Goal: Obtain resource: Obtain resource

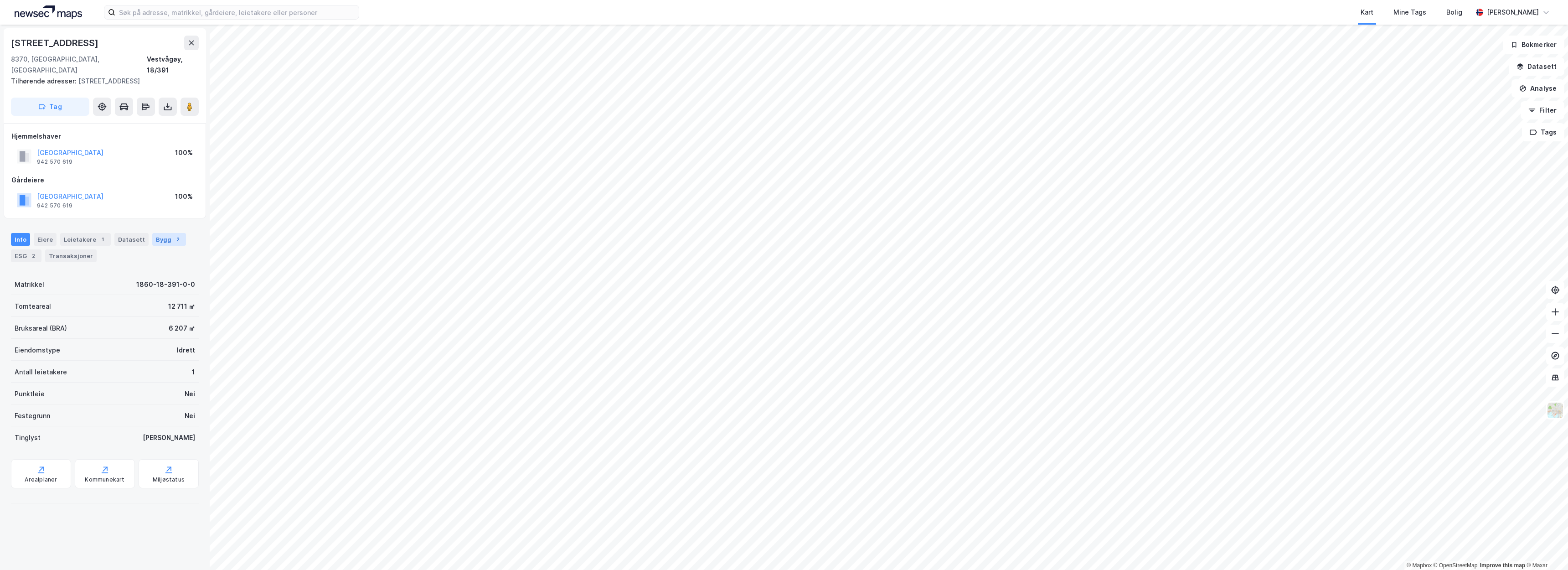
click at [173, 235] on div "2" at bounding box center [178, 239] width 9 height 9
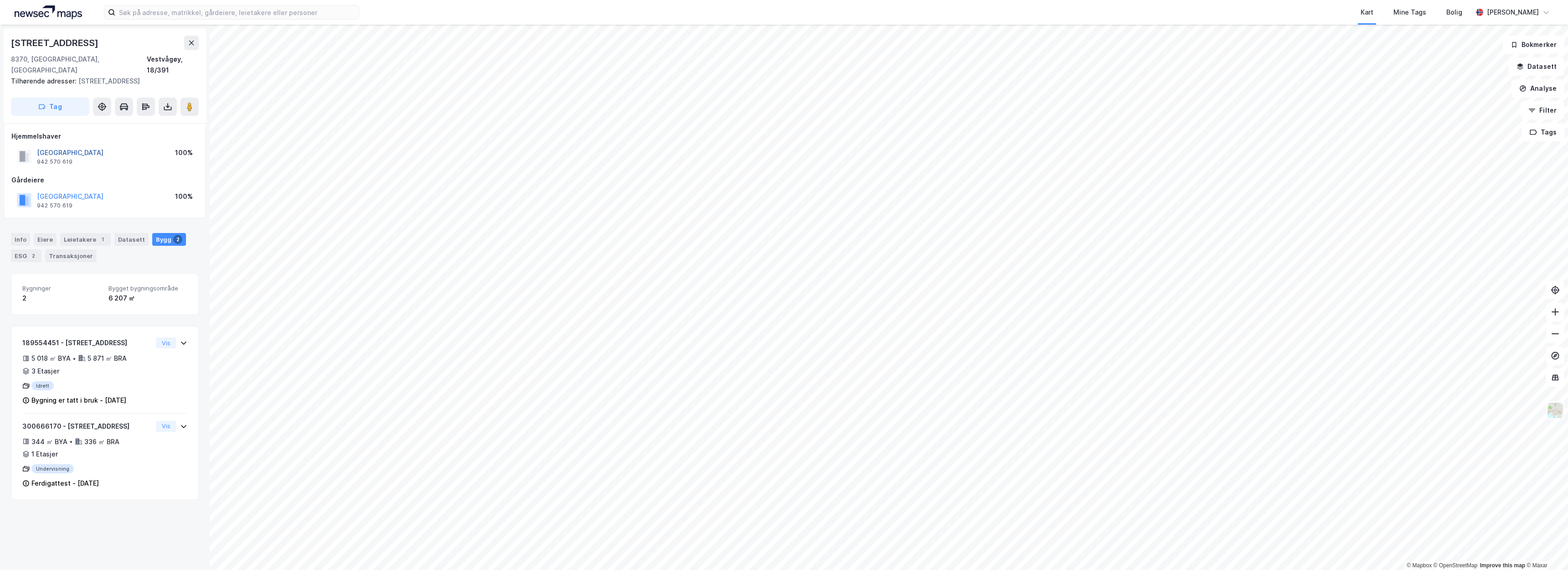
click at [0, 0] on button "VESTVÅGØY KOMMUNE" at bounding box center [0, 0] width 0 height 0
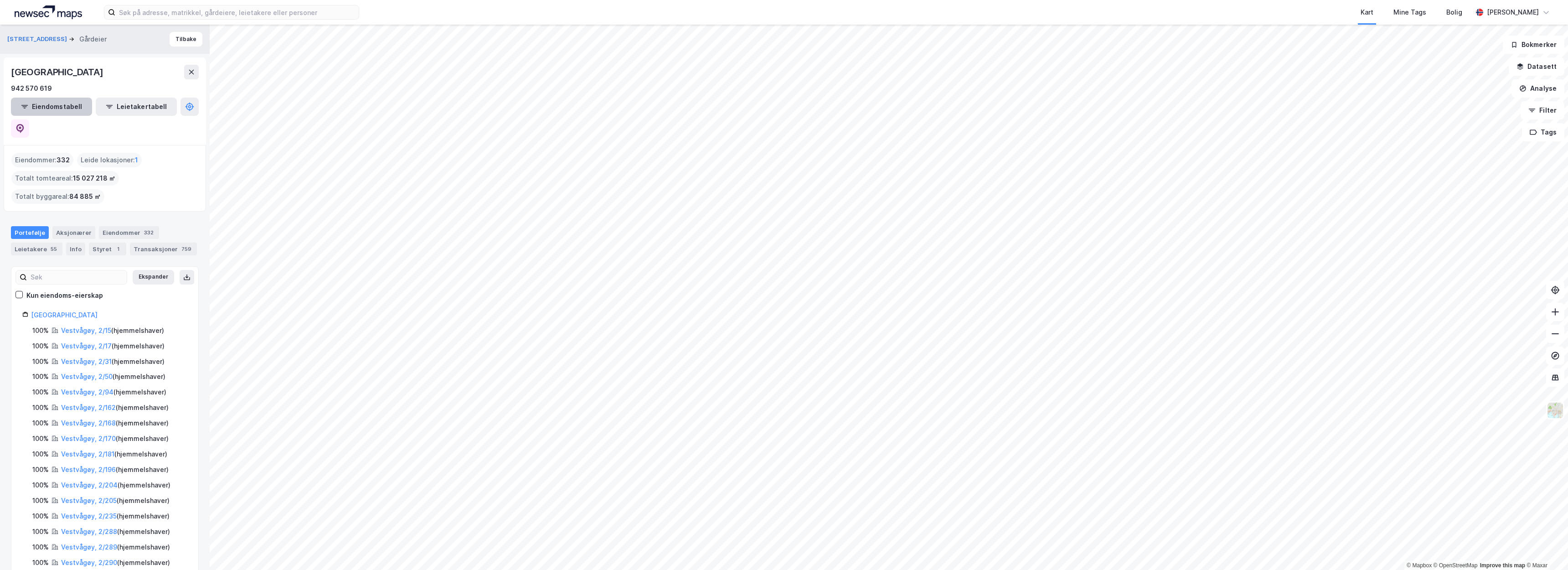
click at [51, 103] on button "Eiendomstabell" at bounding box center [52, 106] width 81 height 18
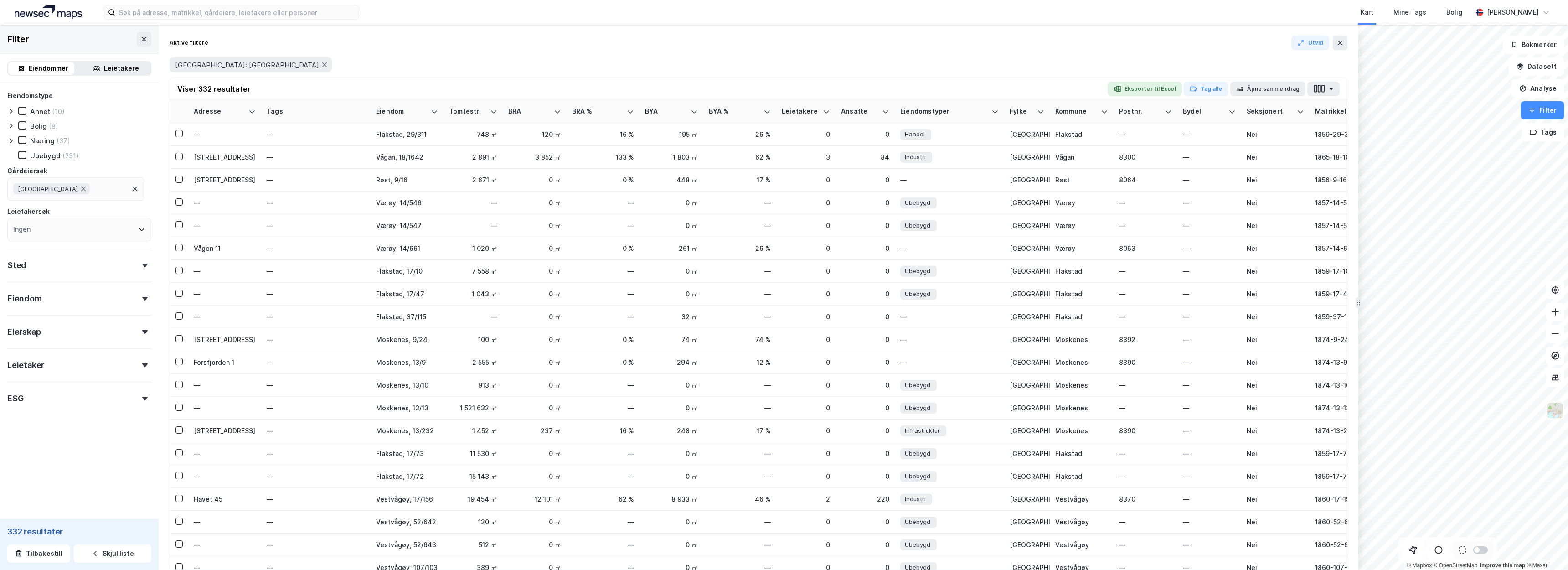
click at [53, 141] on div "Næring" at bounding box center [42, 140] width 25 height 9
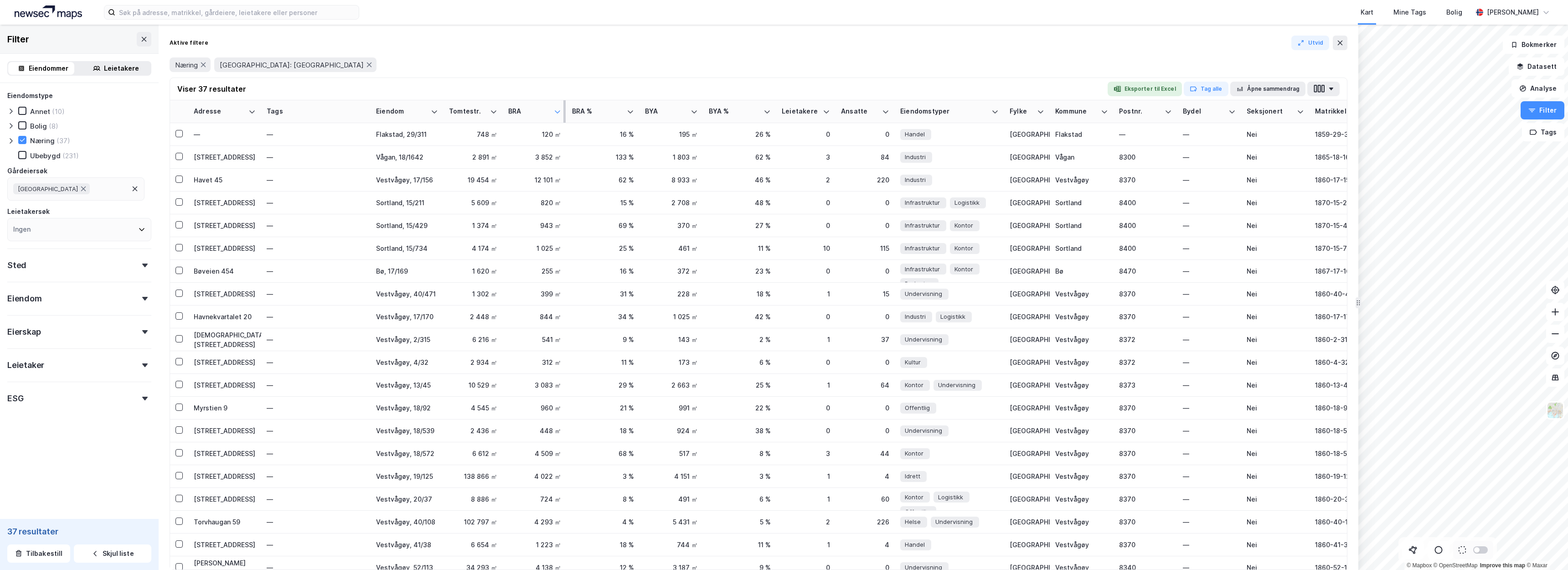
click at [556, 113] on icon at bounding box center [557, 112] width 7 height 7
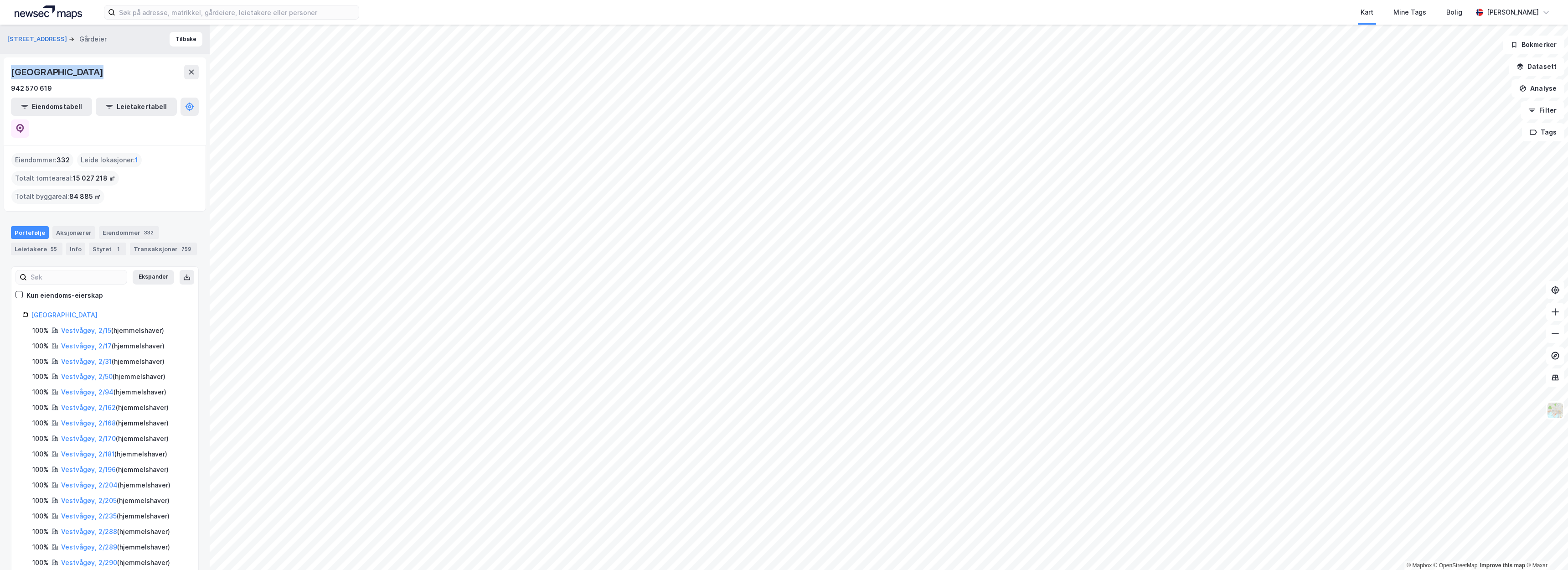
drag, startPoint x: 115, startPoint y: 72, endPoint x: 5, endPoint y: 71, distance: 110.0
click at [5, 71] on div "VESTVÅGØY KOMMUNE 942 570 619 Eiendomstabell Leietakertabell" at bounding box center [105, 101] width 203 height 88
copy div "VESTVÅGØY KOMMUNE"
click at [122, 47] on div "Idrettsgata 54 Gårdeier Tilbake" at bounding box center [104, 39] width 209 height 29
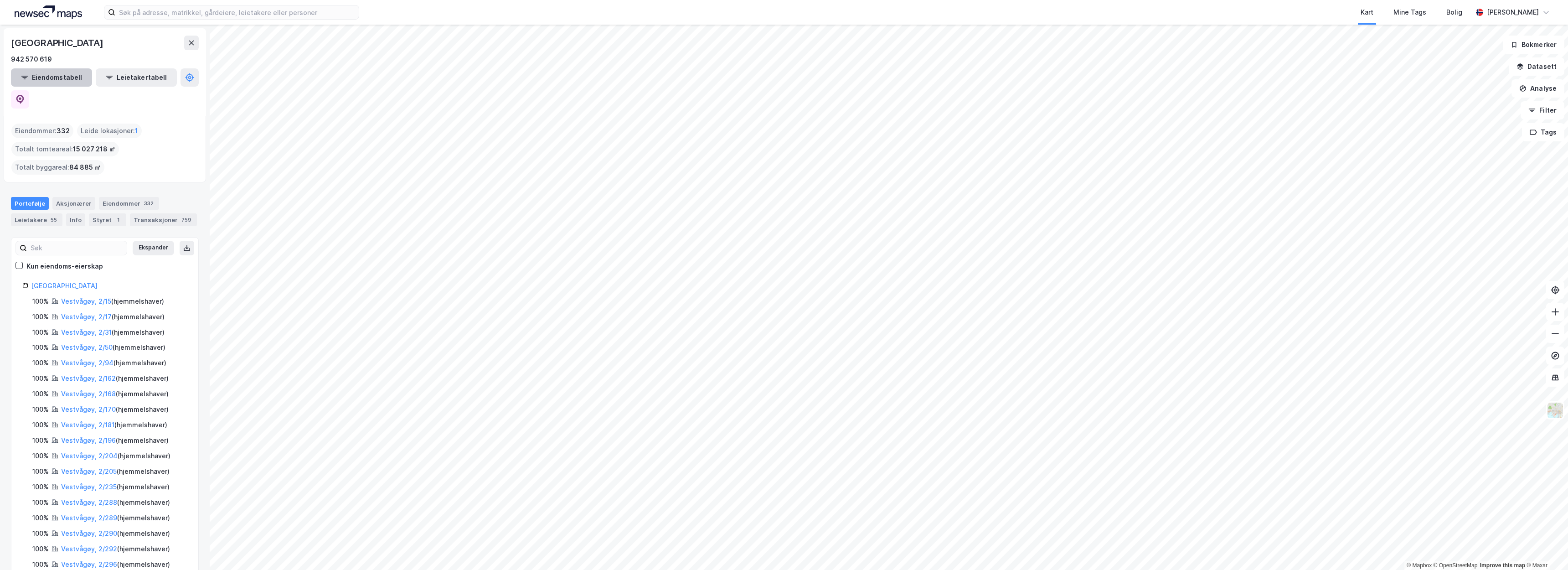
click at [26, 70] on button "Eiendomstabell" at bounding box center [52, 77] width 81 height 18
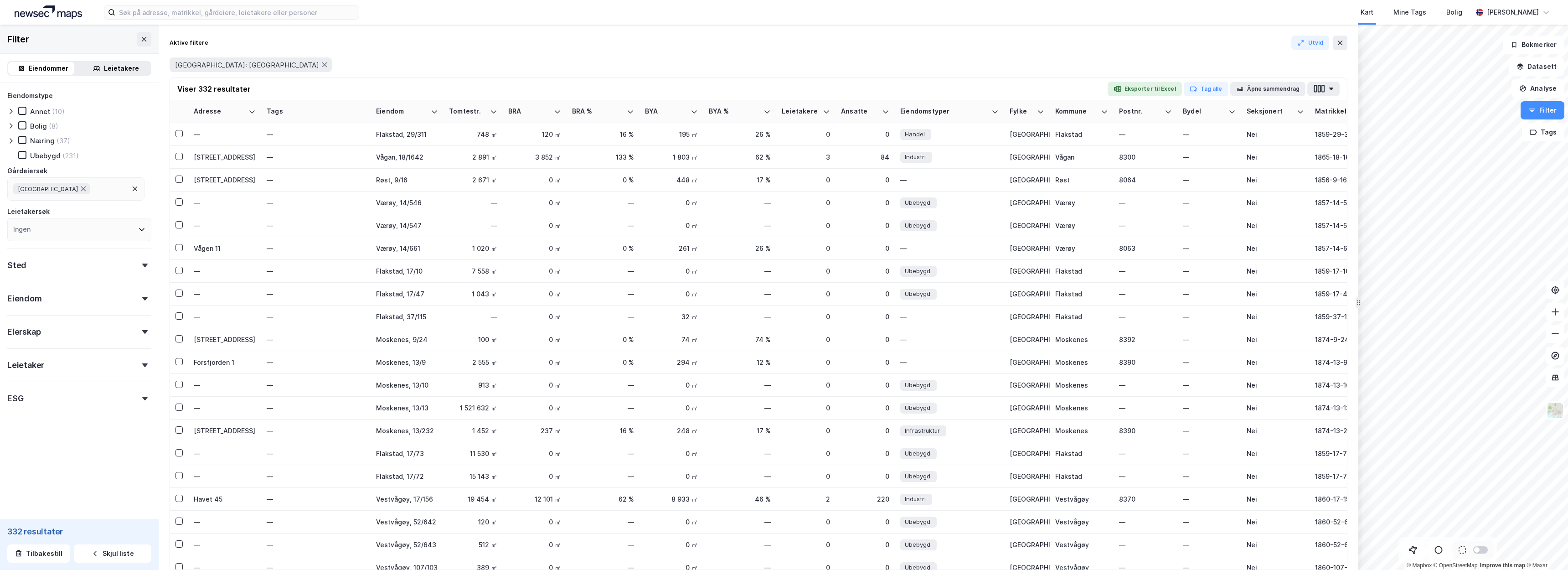
click at [65, 141] on div "(37)" at bounding box center [63, 140] width 14 height 9
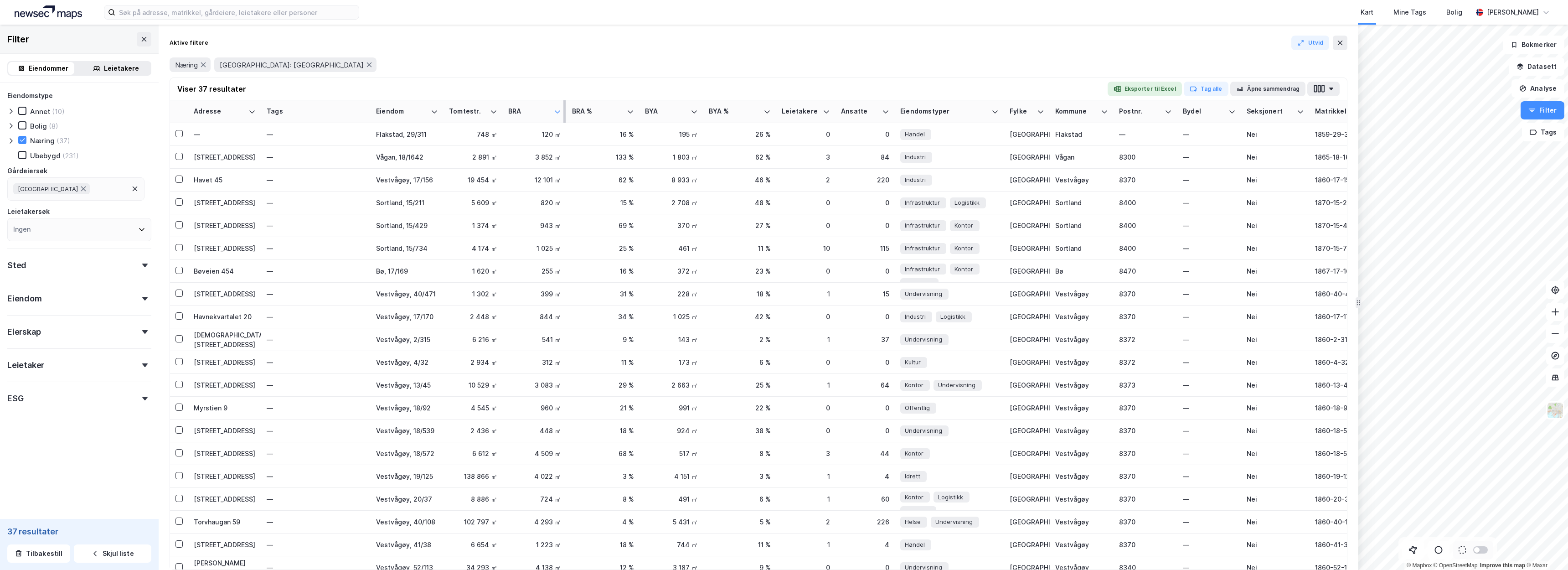
click at [554, 112] on icon at bounding box center [557, 112] width 7 height 7
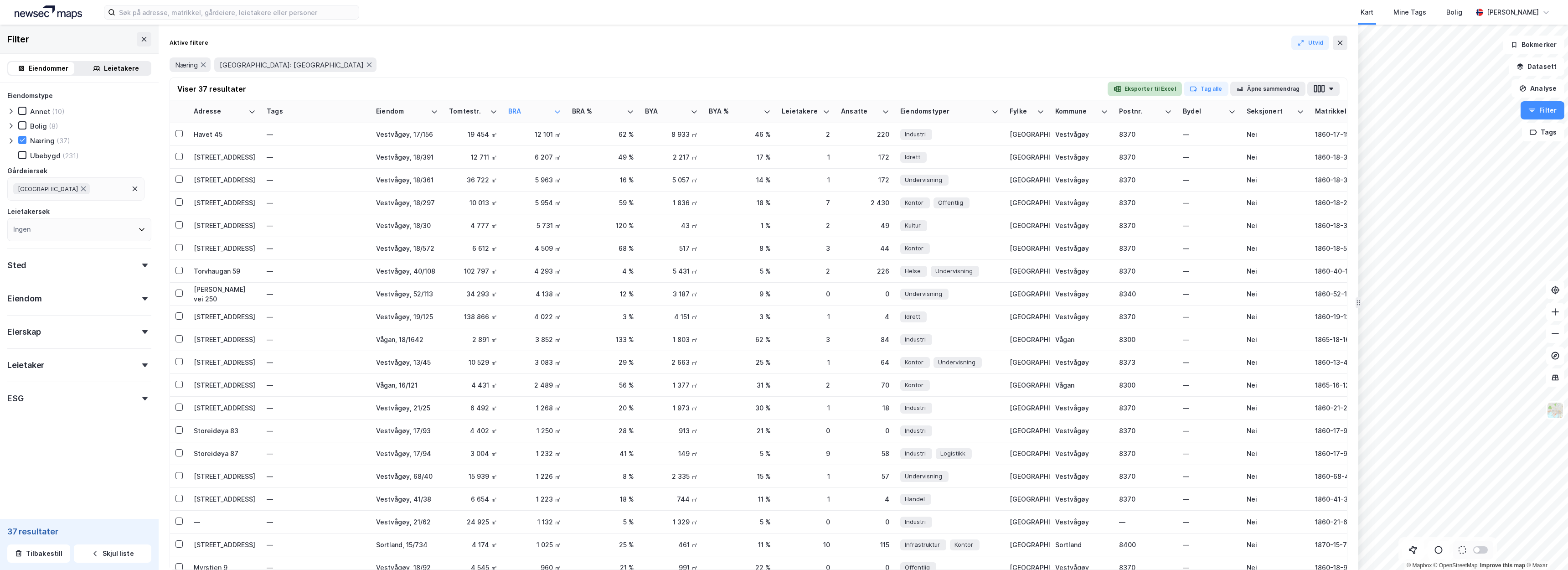
click at [1131, 90] on button "Eksporter til Excel" at bounding box center [1145, 88] width 75 height 14
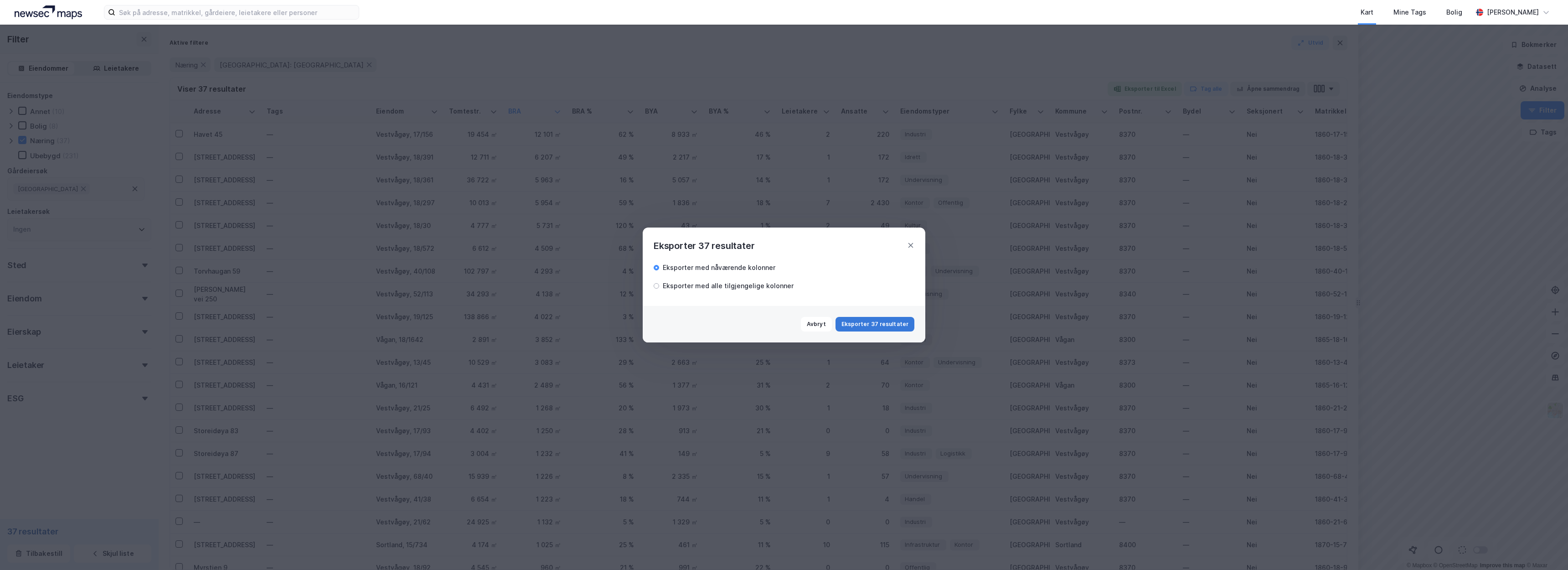
click at [881, 326] on button "Eksporter 37 resultater" at bounding box center [875, 324] width 79 height 14
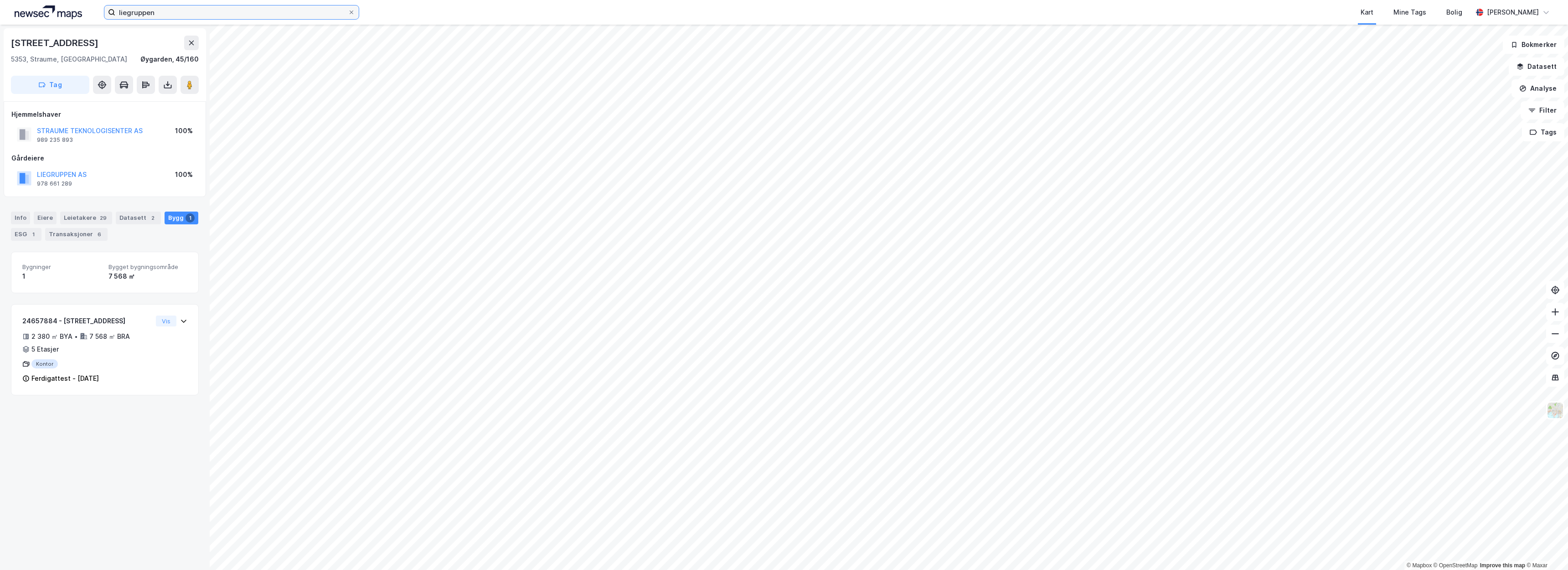
click at [288, 12] on input "liegruppen" at bounding box center [232, 12] width 232 height 14
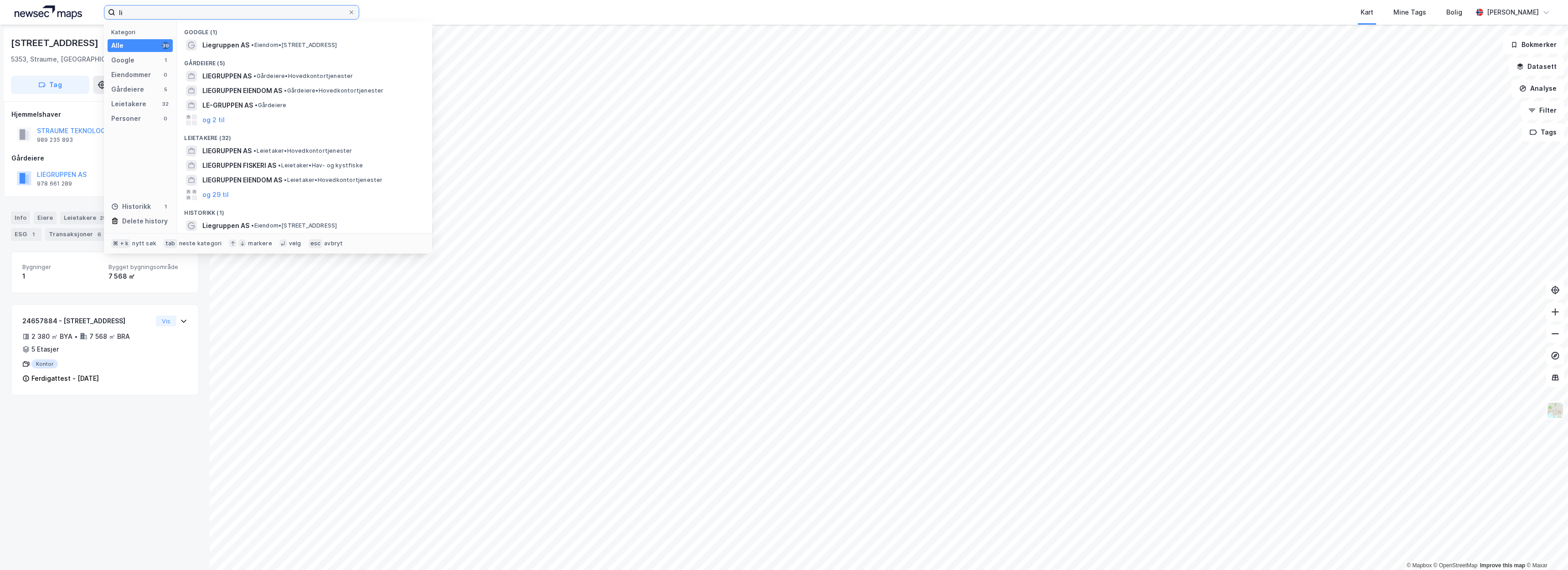
type input "l"
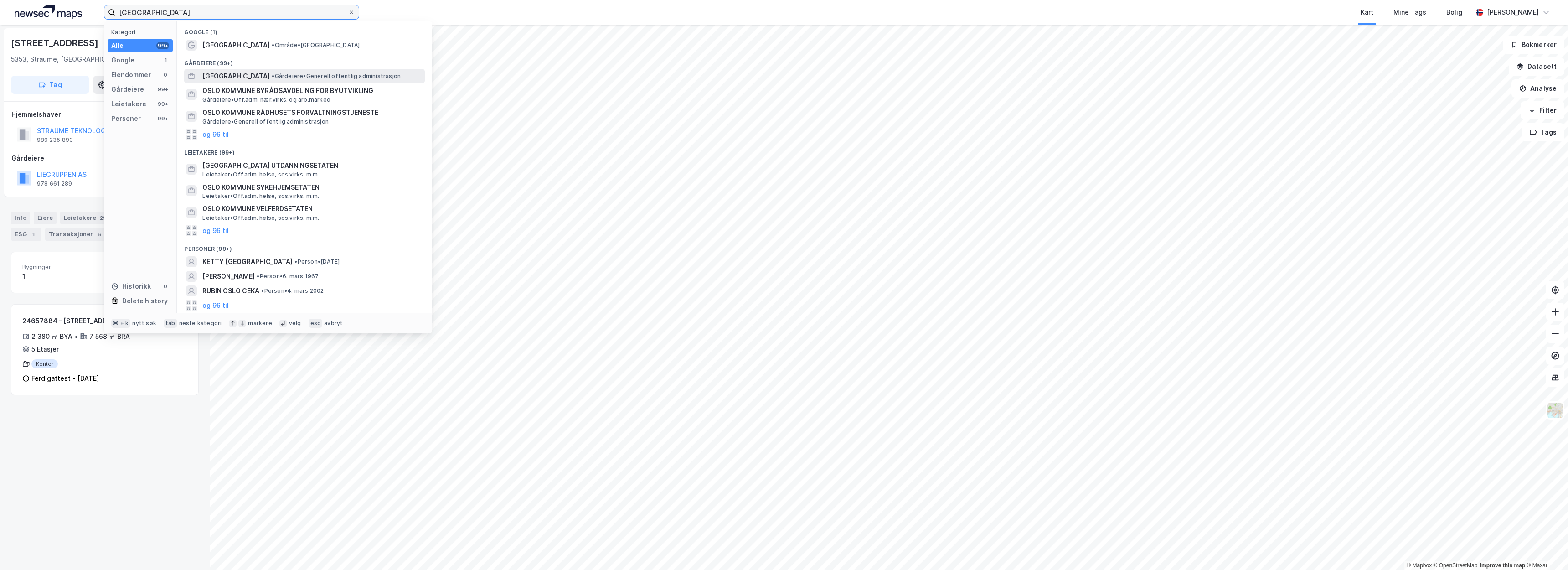
type input "[GEOGRAPHIC_DATA]"
click at [289, 75] on span "• [PERSON_NAME] offentlig administrasjon" at bounding box center [336, 76] width 129 height 7
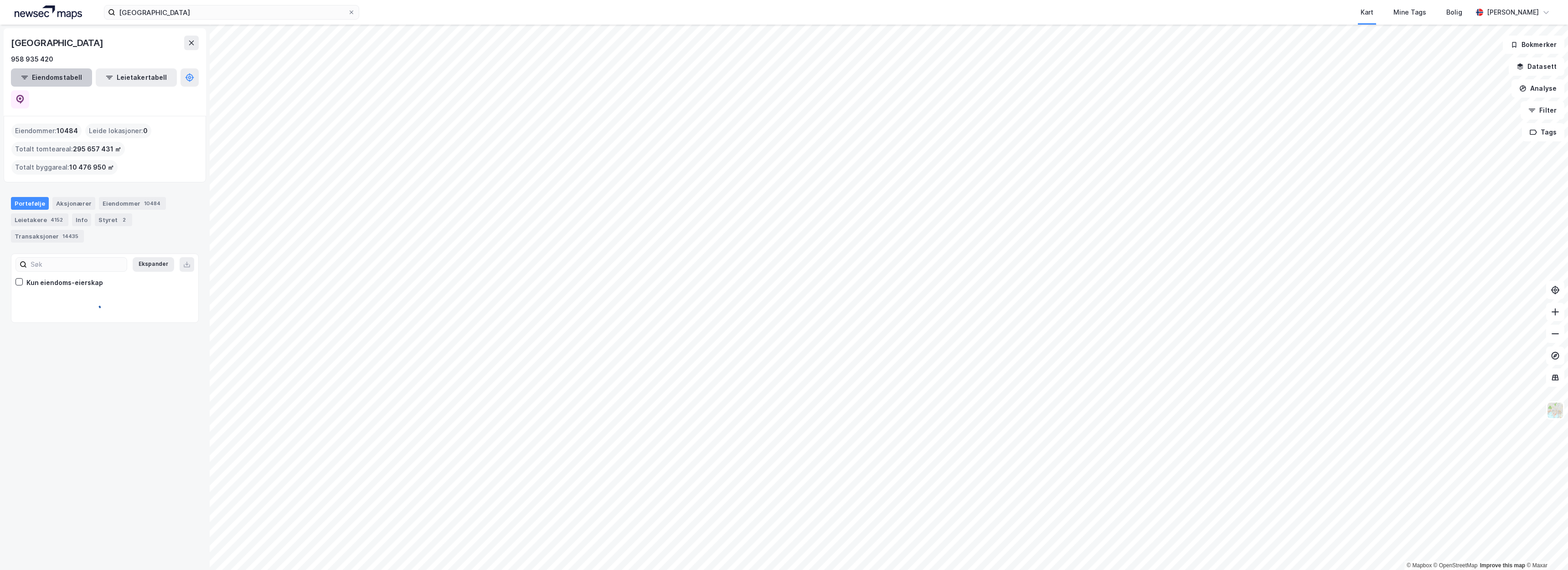
click at [54, 78] on button "Eiendomstabell" at bounding box center [52, 77] width 81 height 18
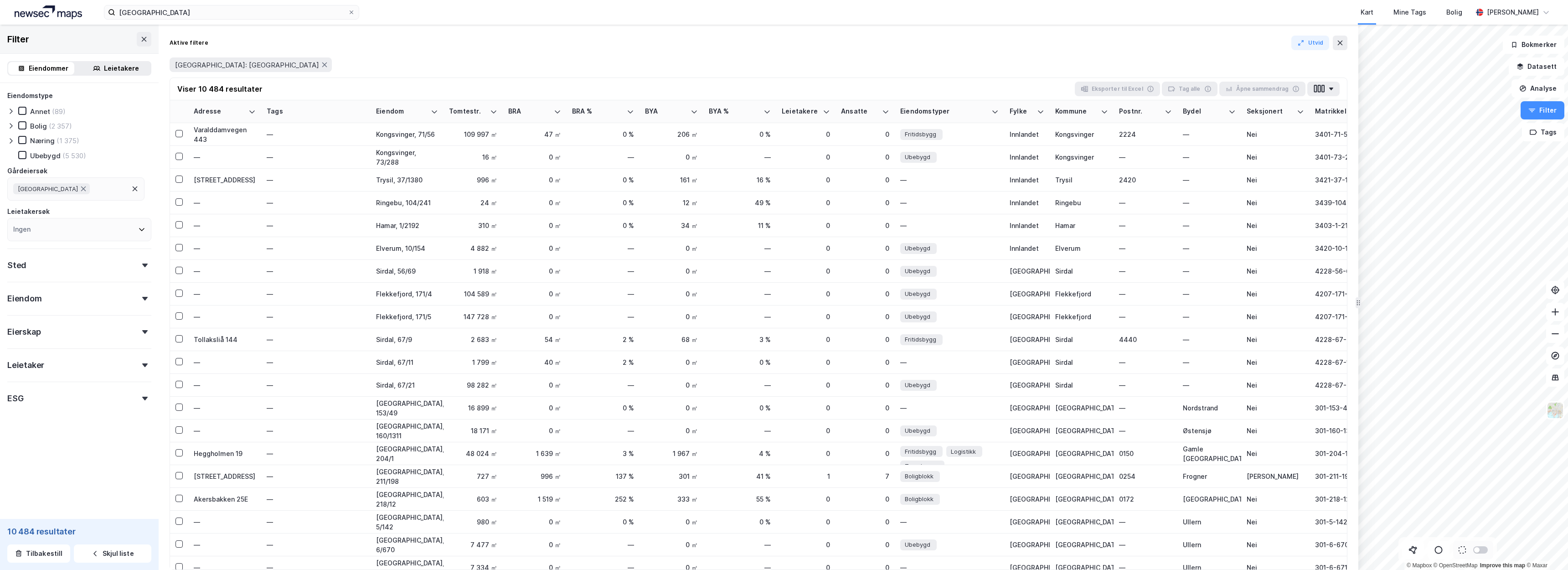
click at [48, 143] on div "Næring" at bounding box center [42, 140] width 25 height 9
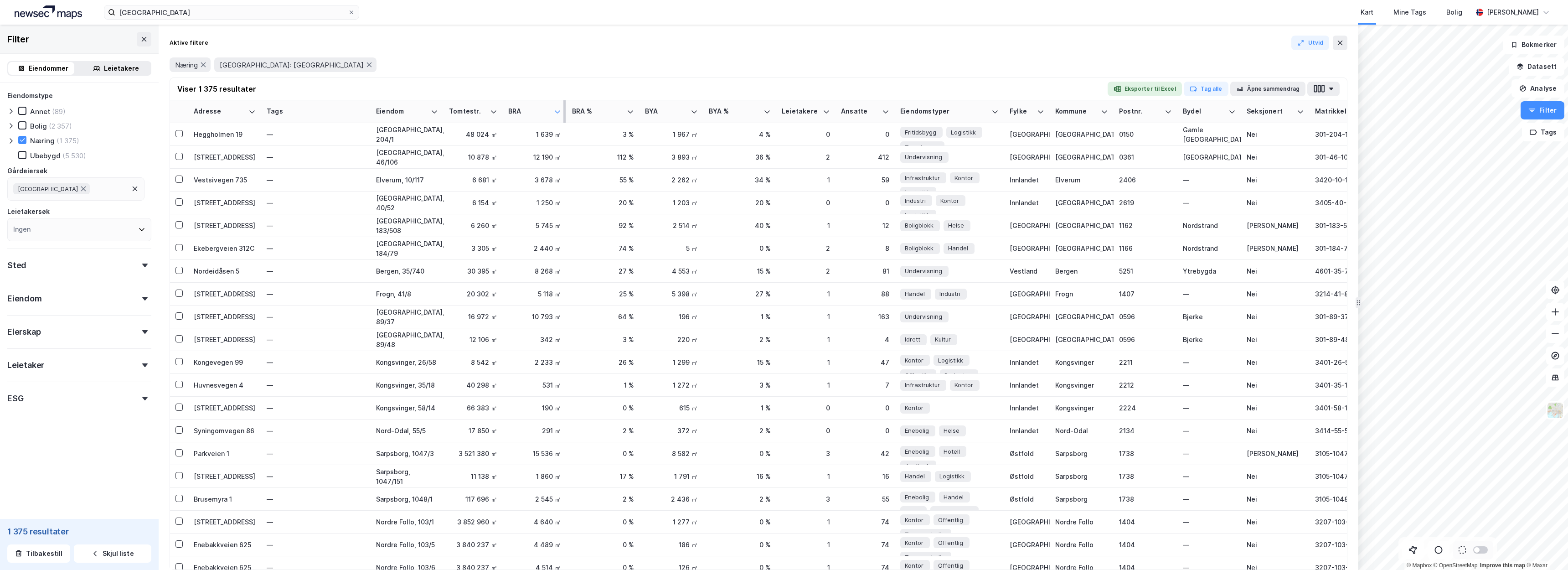
click at [560, 114] on icon at bounding box center [557, 112] width 7 height 7
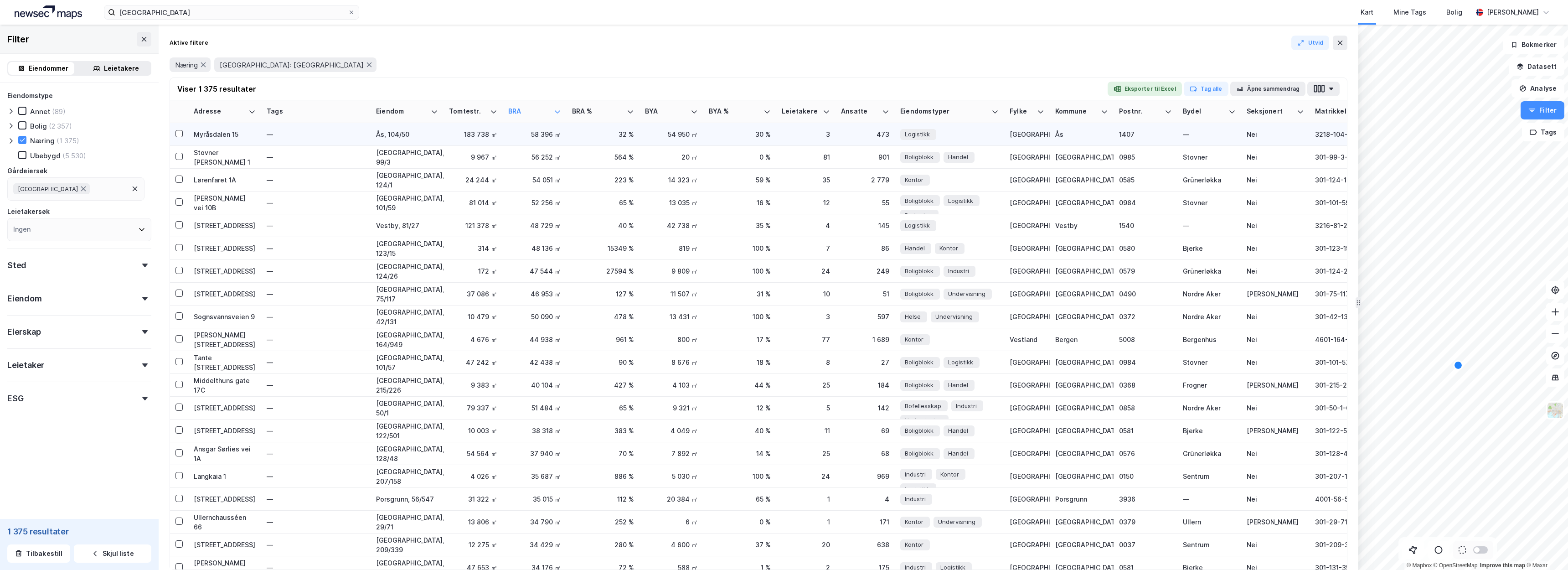
click at [224, 137] on div "Myråsdalen 15" at bounding box center [225, 134] width 62 height 9
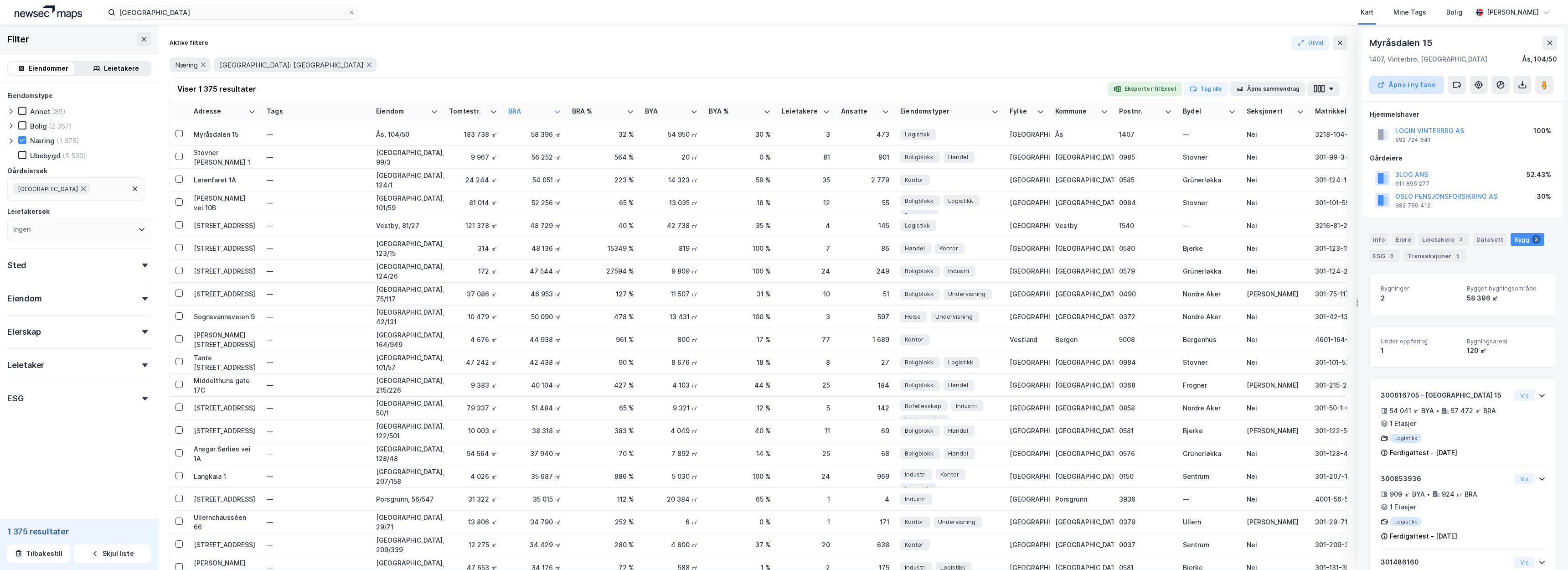
click at [1402, 89] on button "Åpne i ny fane" at bounding box center [1406, 85] width 75 height 18
click at [1113, 88] on button "Eksporter til Excel" at bounding box center [1145, 88] width 75 height 14
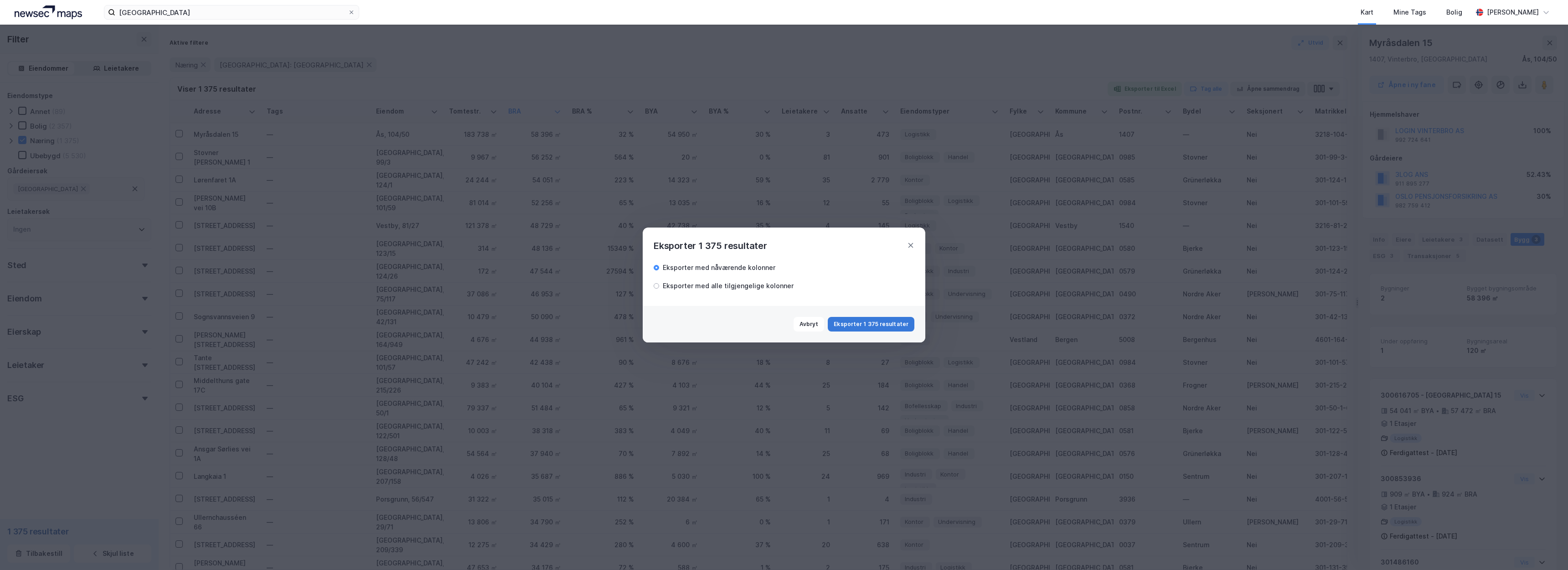
click at [857, 323] on button "Eksporter 1 375 resultater" at bounding box center [870, 324] width 86 height 14
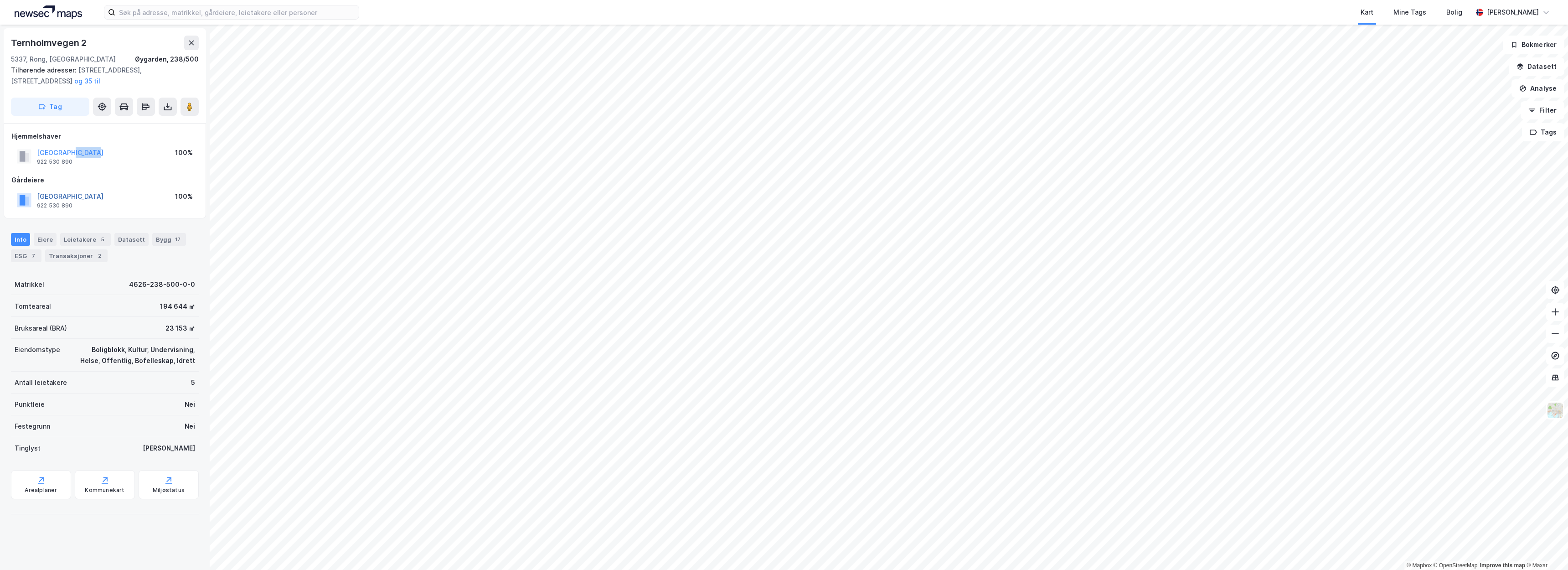
click at [0, 0] on button "ØYGARDEN KOMMUNE" at bounding box center [0, 0] width 0 height 0
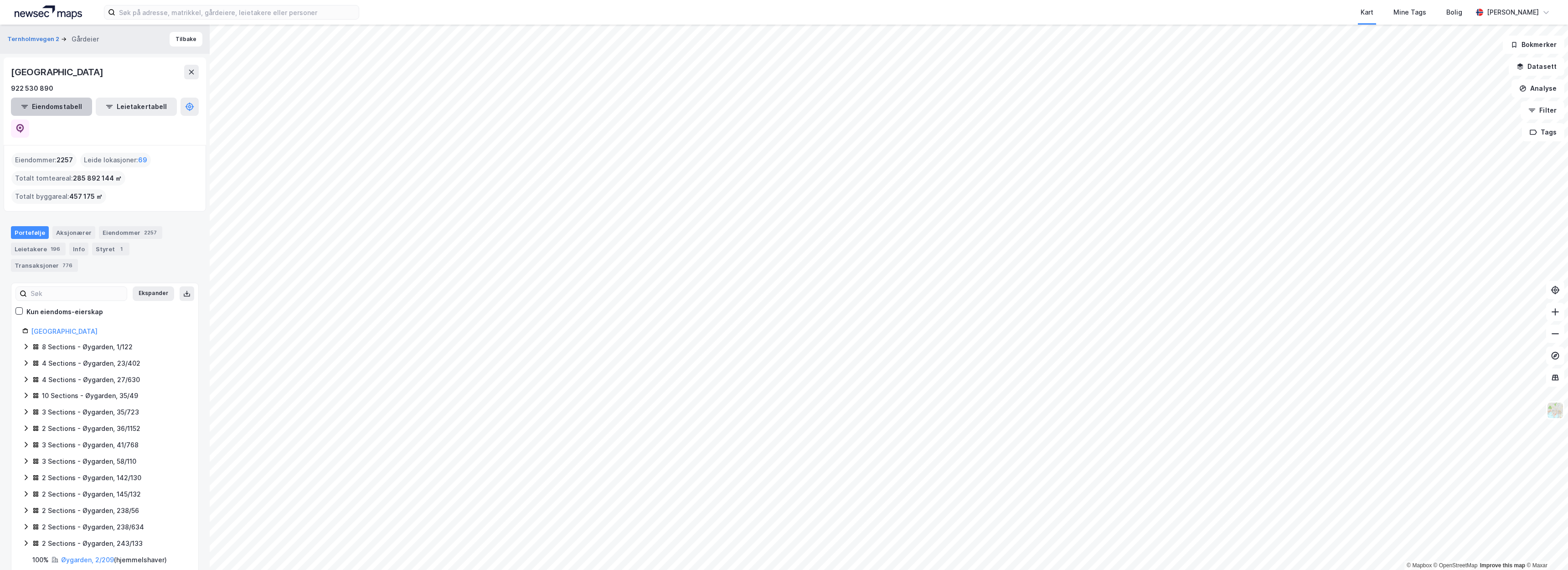
click at [66, 115] on button "Eiendomstabell" at bounding box center [52, 106] width 81 height 18
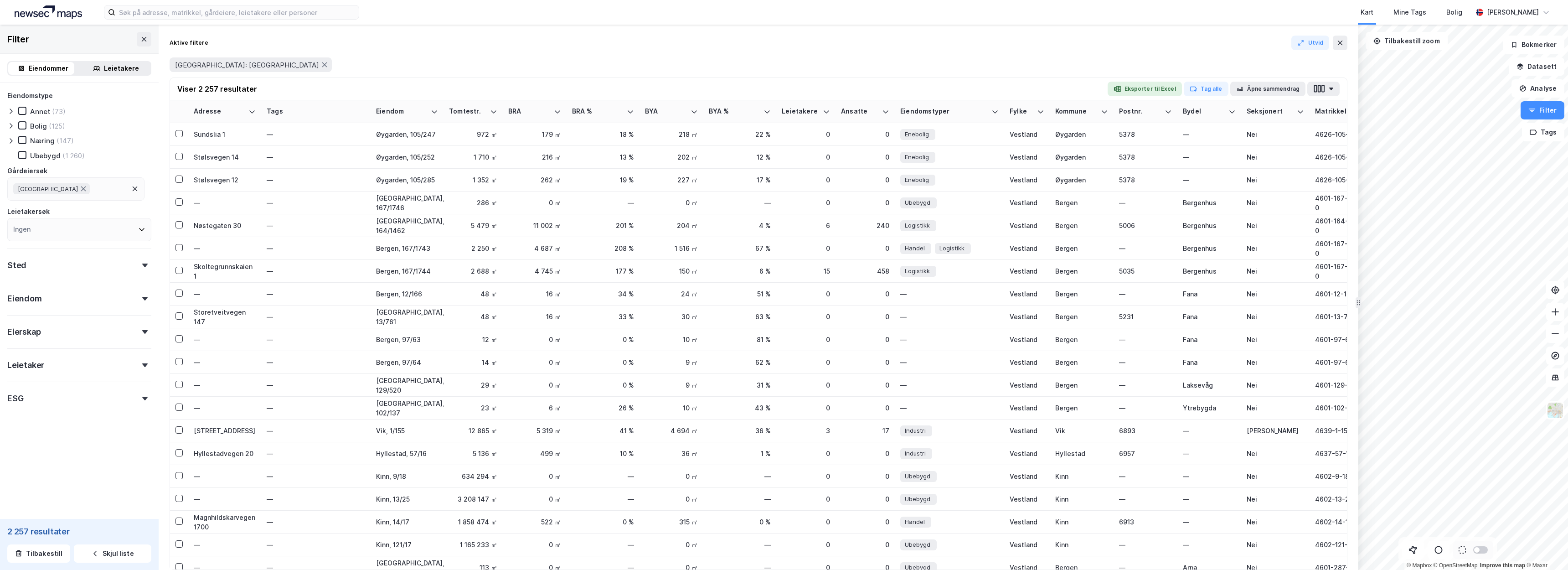
click at [53, 143] on div "Næring" at bounding box center [42, 140] width 25 height 9
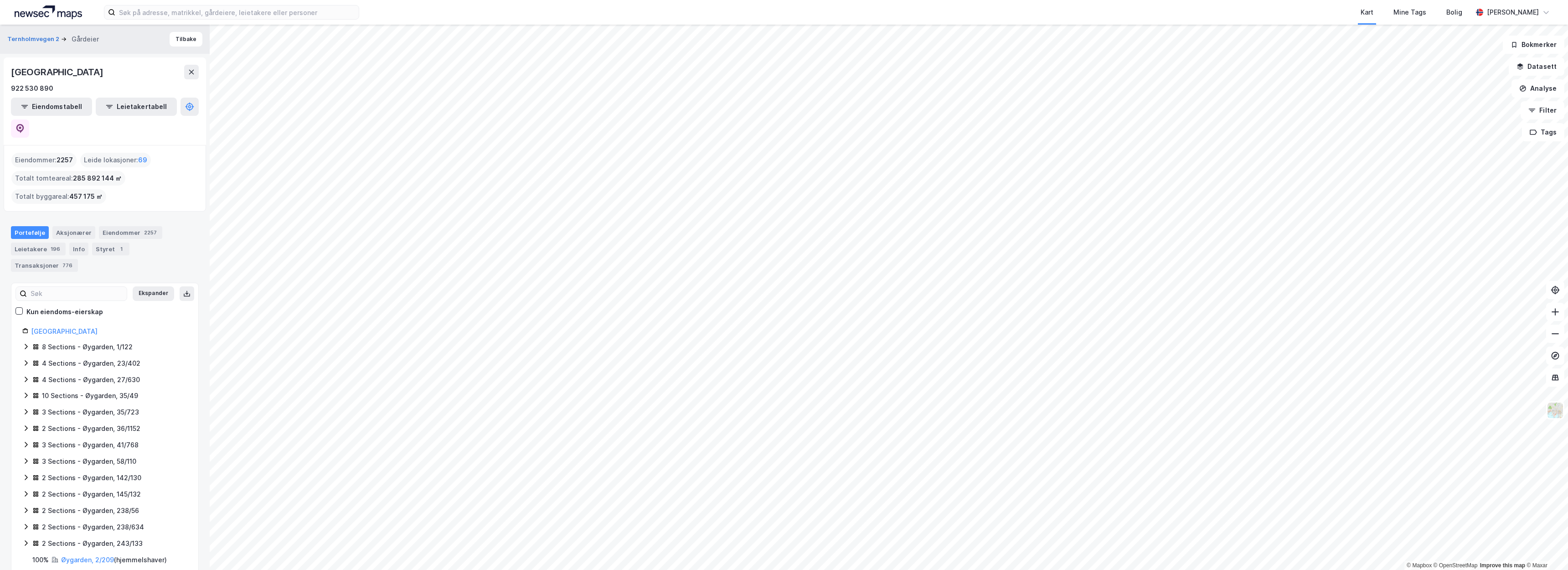
click at [36, 153] on div "Eiendommer : 2257" at bounding box center [43, 160] width 65 height 14
click at [42, 111] on button "Eiendomstabell" at bounding box center [52, 106] width 81 height 18
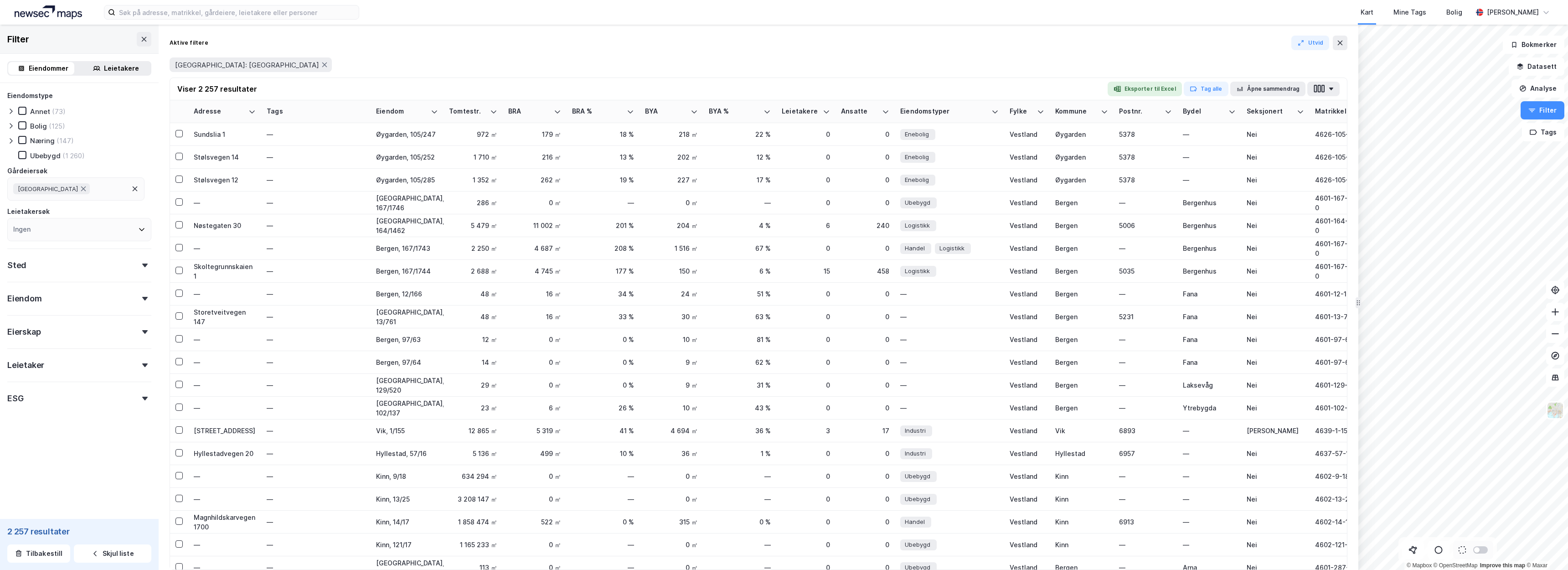
click at [45, 141] on div "Næring" at bounding box center [42, 140] width 25 height 9
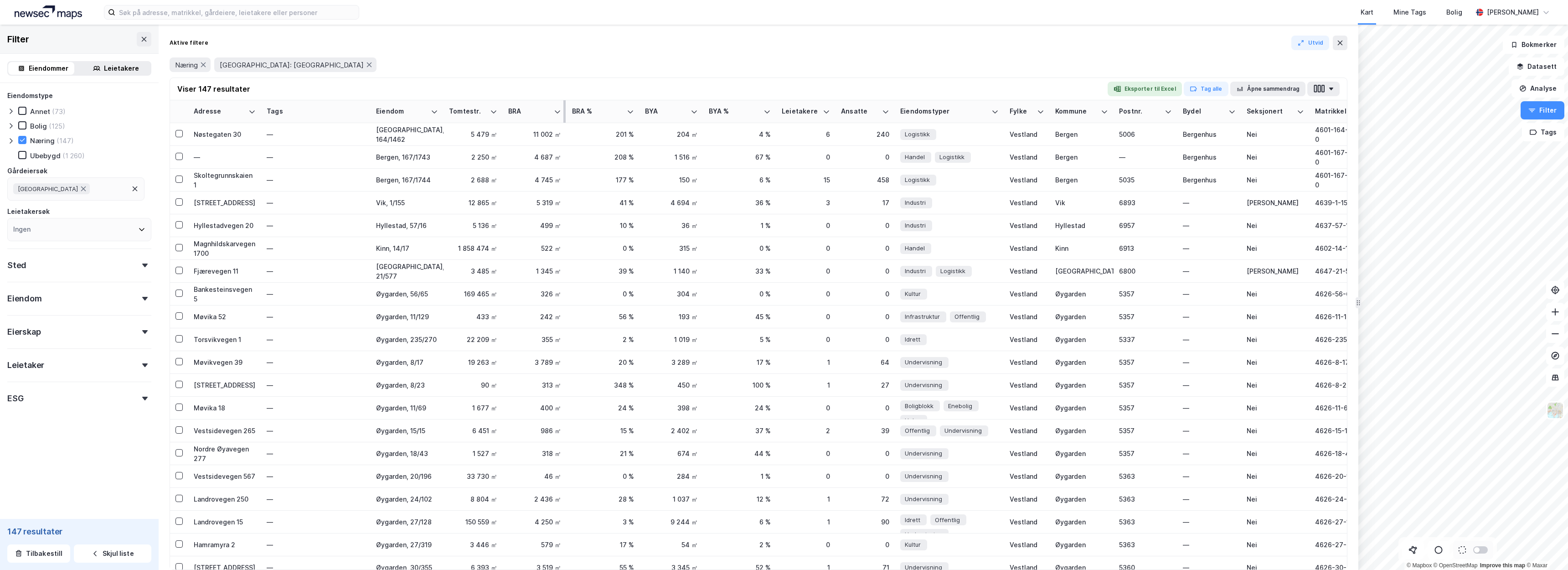
click at [552, 114] on div "BRA" at bounding box center [534, 111] width 53 height 9
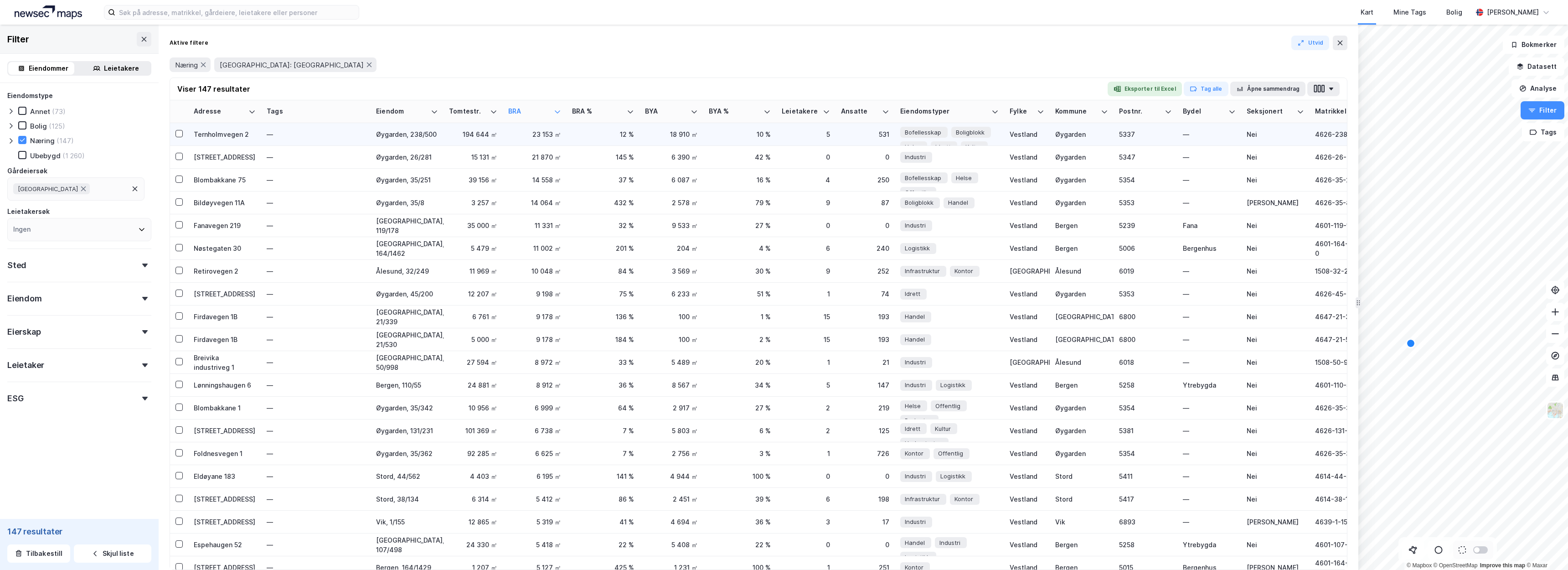
click at [229, 131] on div "Ternholmvegen 2" at bounding box center [225, 134] width 62 height 9
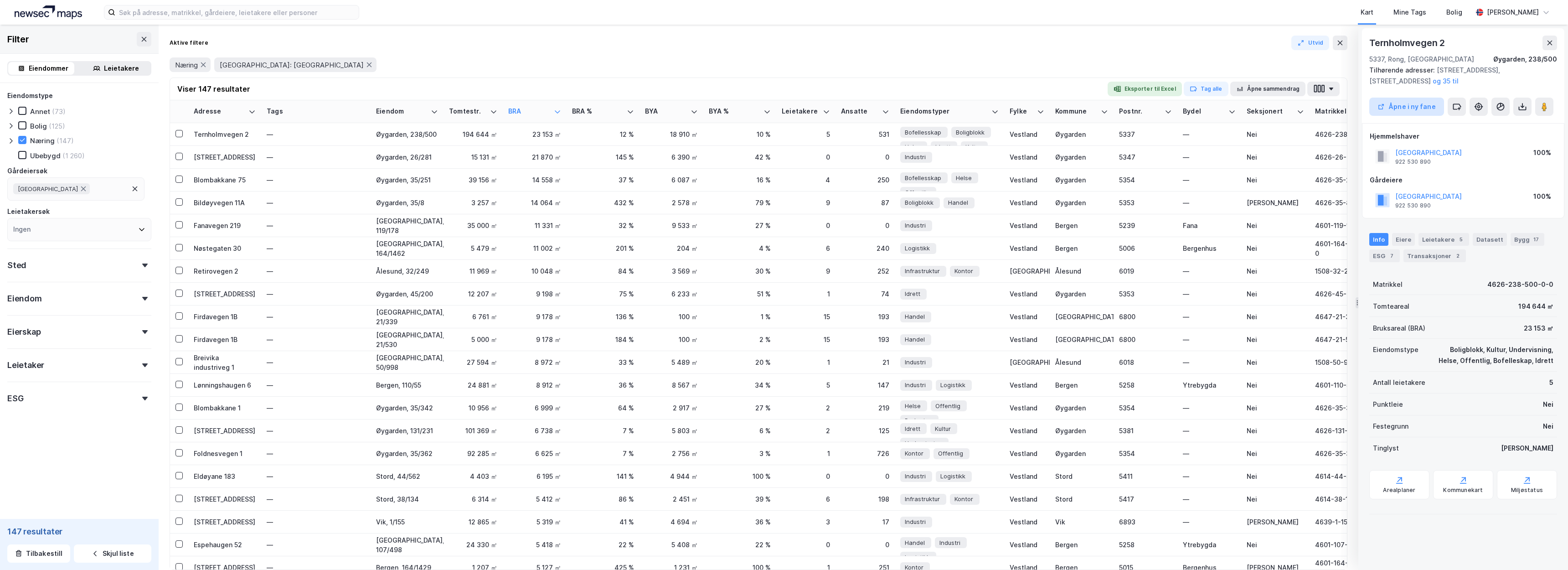
click at [1390, 100] on button "Åpne i ny fane" at bounding box center [1406, 106] width 75 height 18
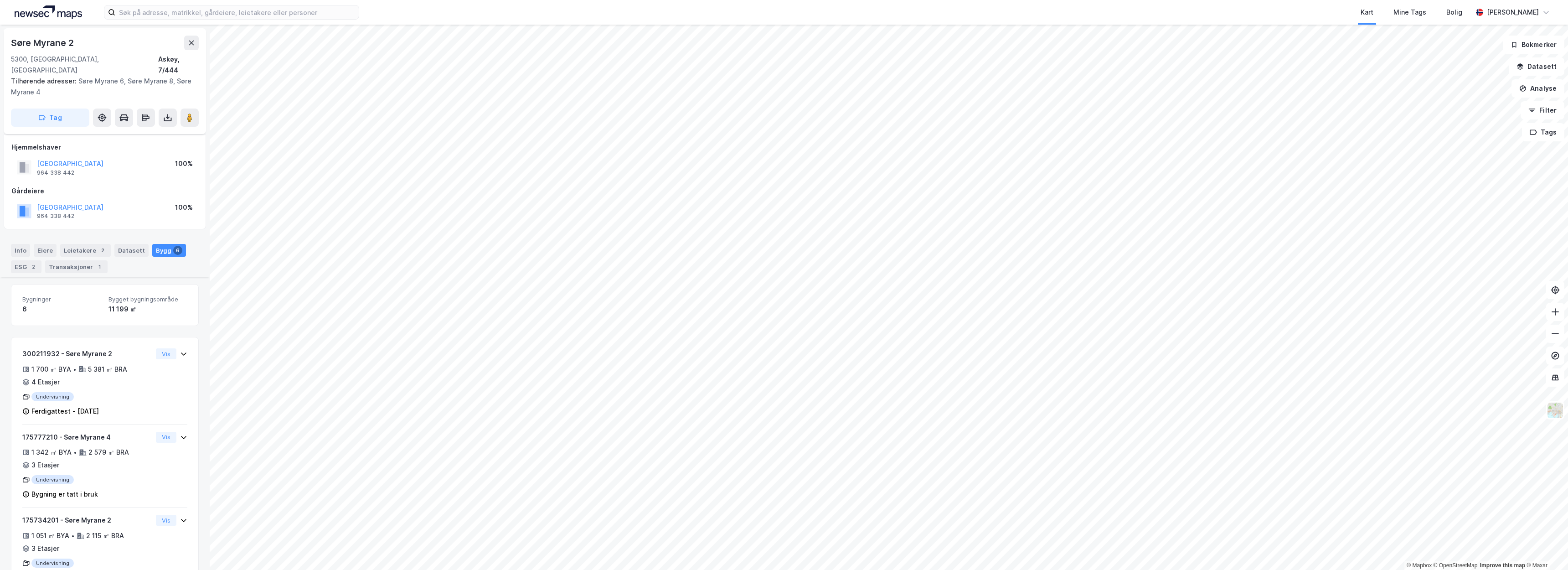
scroll to position [269, 0]
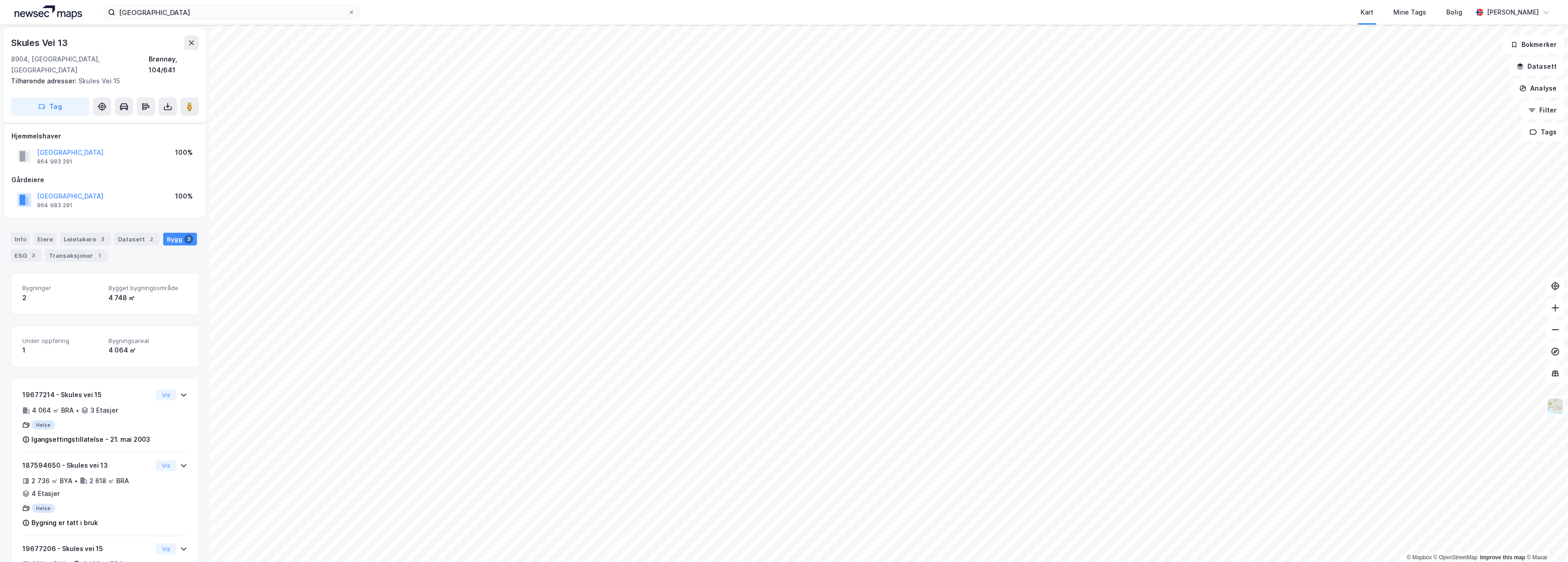
scroll to position [52, 0]
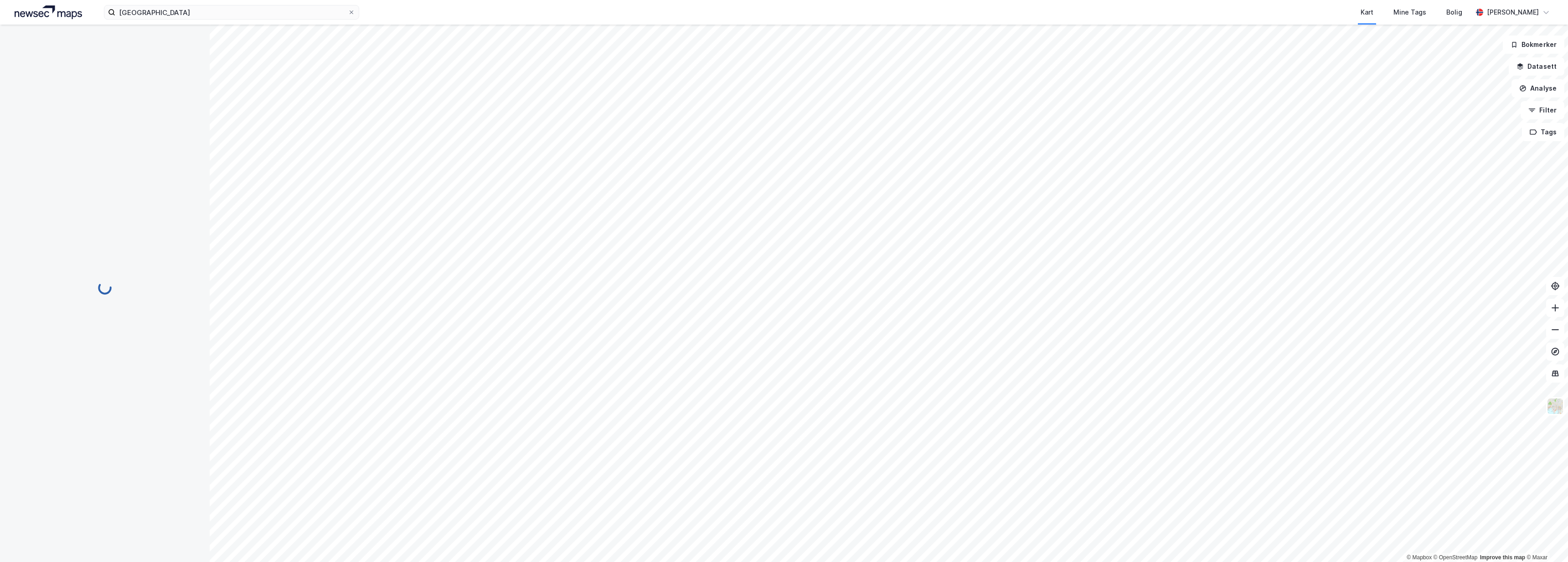
scroll to position [52, 0]
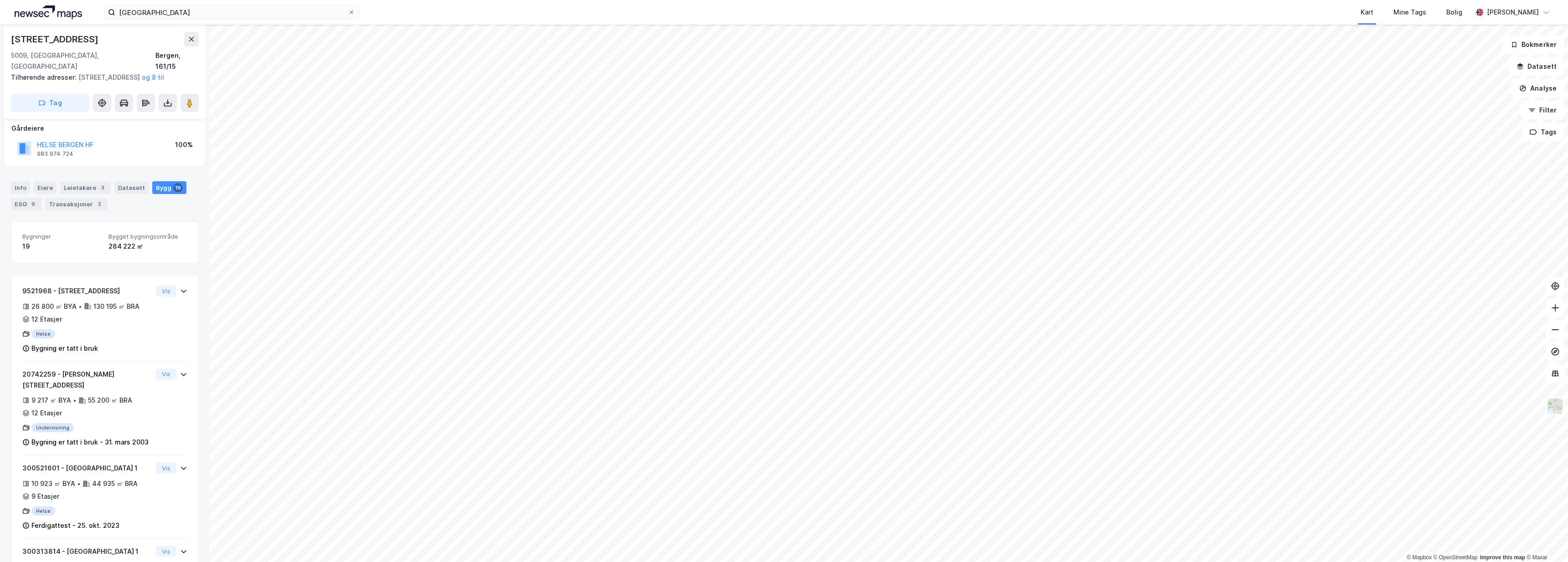
drag, startPoint x: 99, startPoint y: 41, endPoint x: 0, endPoint y: 39, distance: 99.0
click at [0, 39] on div "Haukelandsveien 28 5009, Bergen, Vestland Bergen, 161/15 Tilhørende adresser: H…" at bounding box center [104, 294] width 209 height 538
copy div "Haukelandsveien 28"
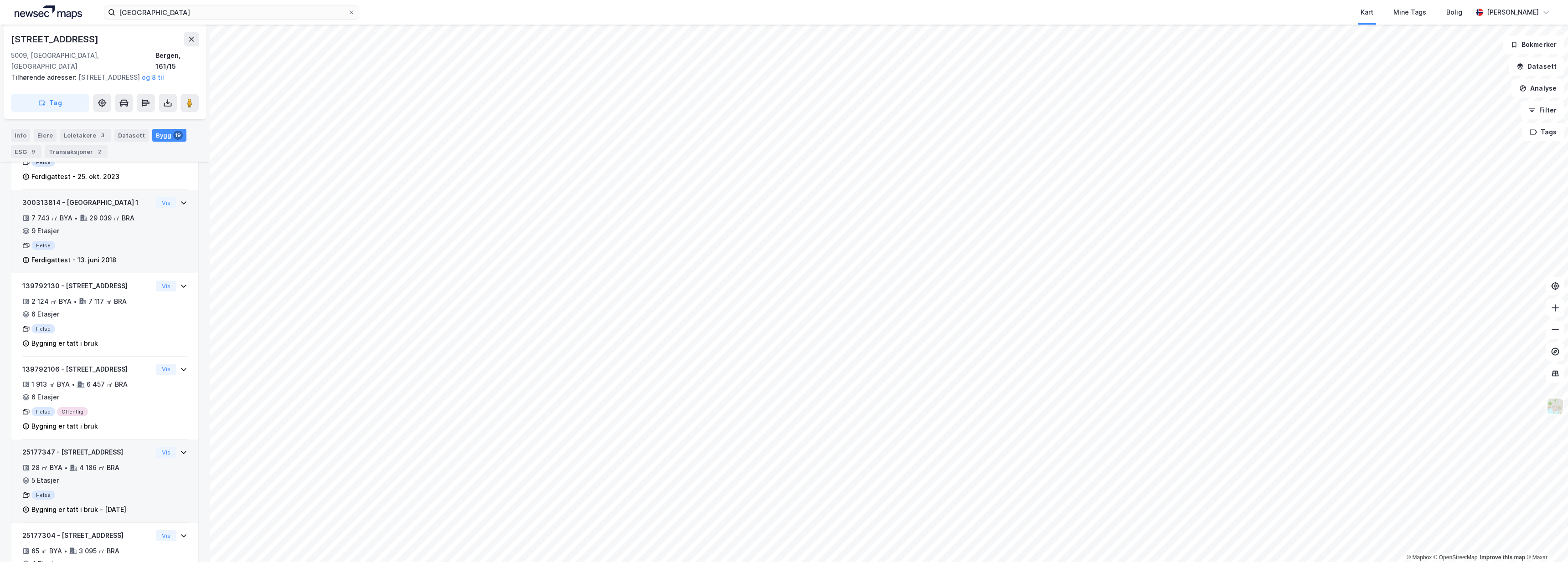
scroll to position [510, 0]
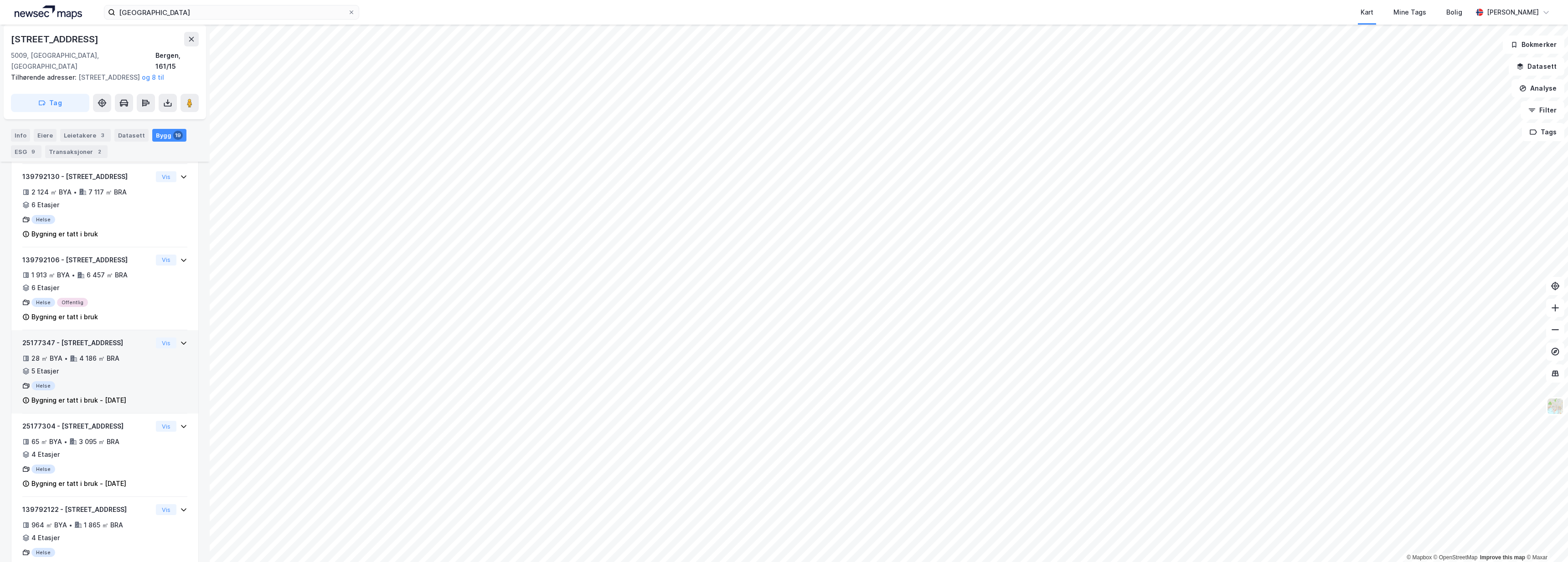
click at [61, 365] on div "25177347 - Haukelandsveien 26A 28 ㎡ BYA • 4 186 ㎡ BRA • 5 Etasjer Helse Bygning…" at bounding box center [87, 372] width 130 height 68
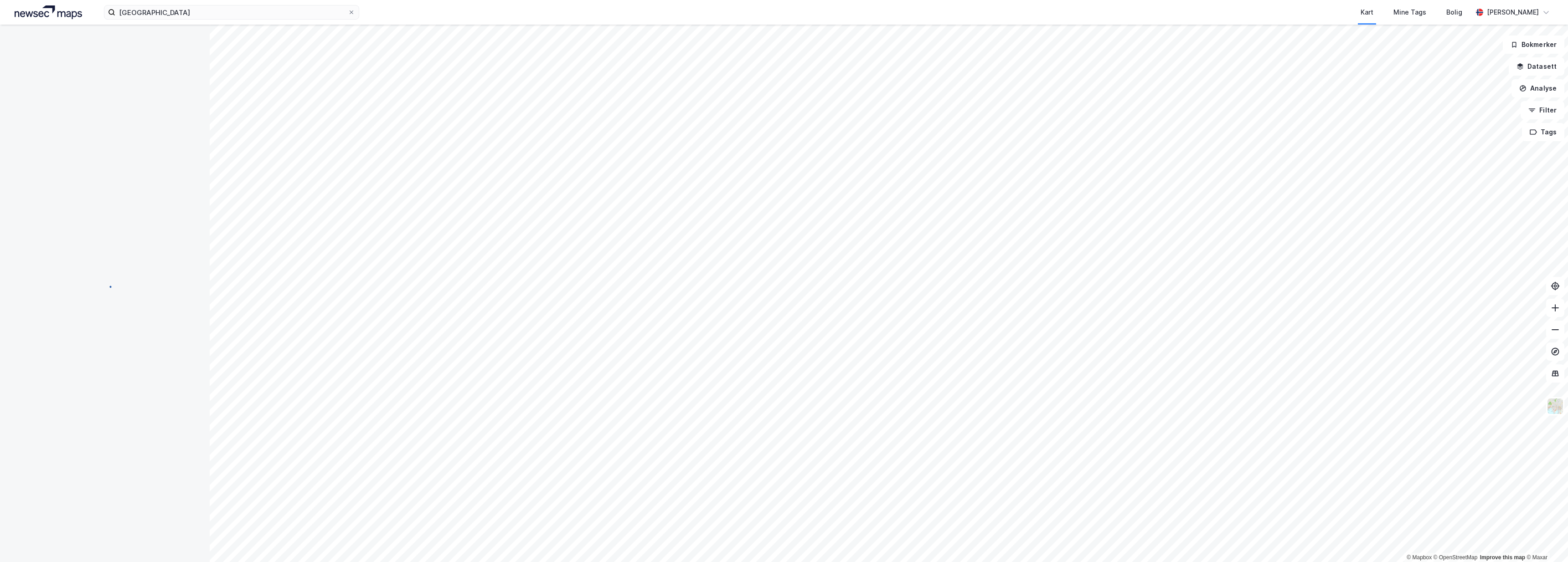
scroll to position [36, 0]
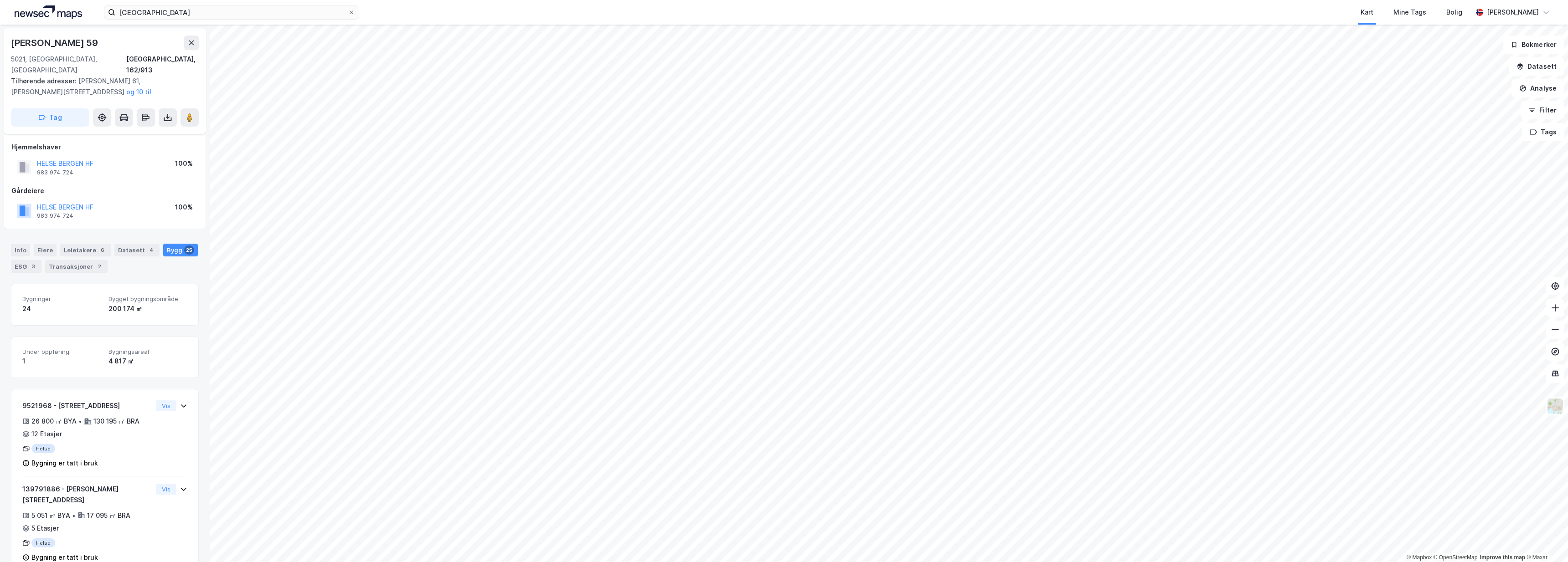
scroll to position [36, 0]
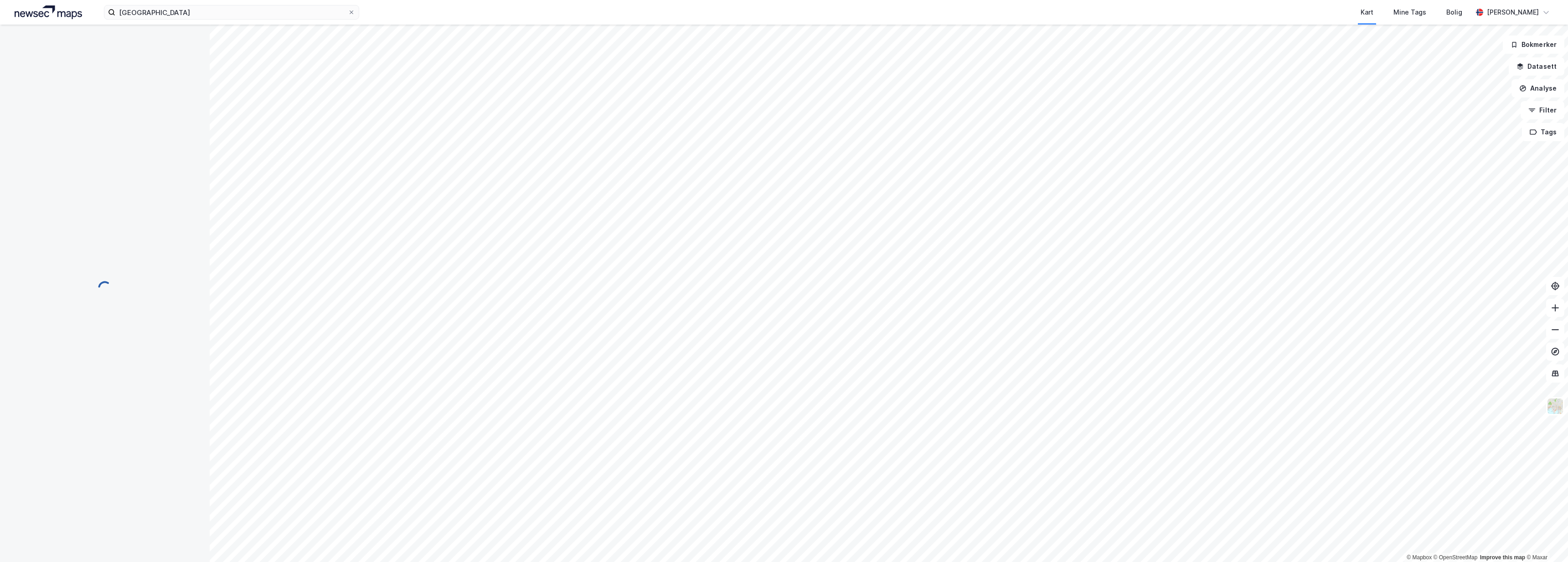
scroll to position [36, 0]
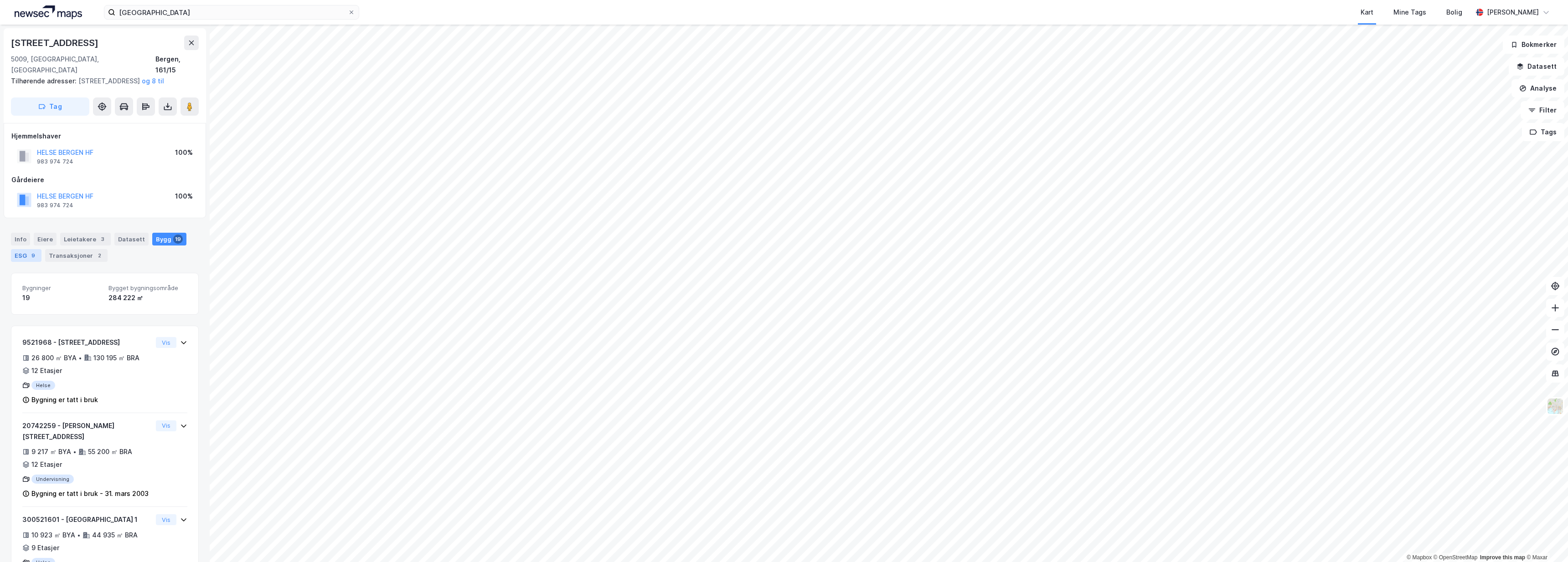
click at [35, 252] on div "9" at bounding box center [33, 255] width 9 height 9
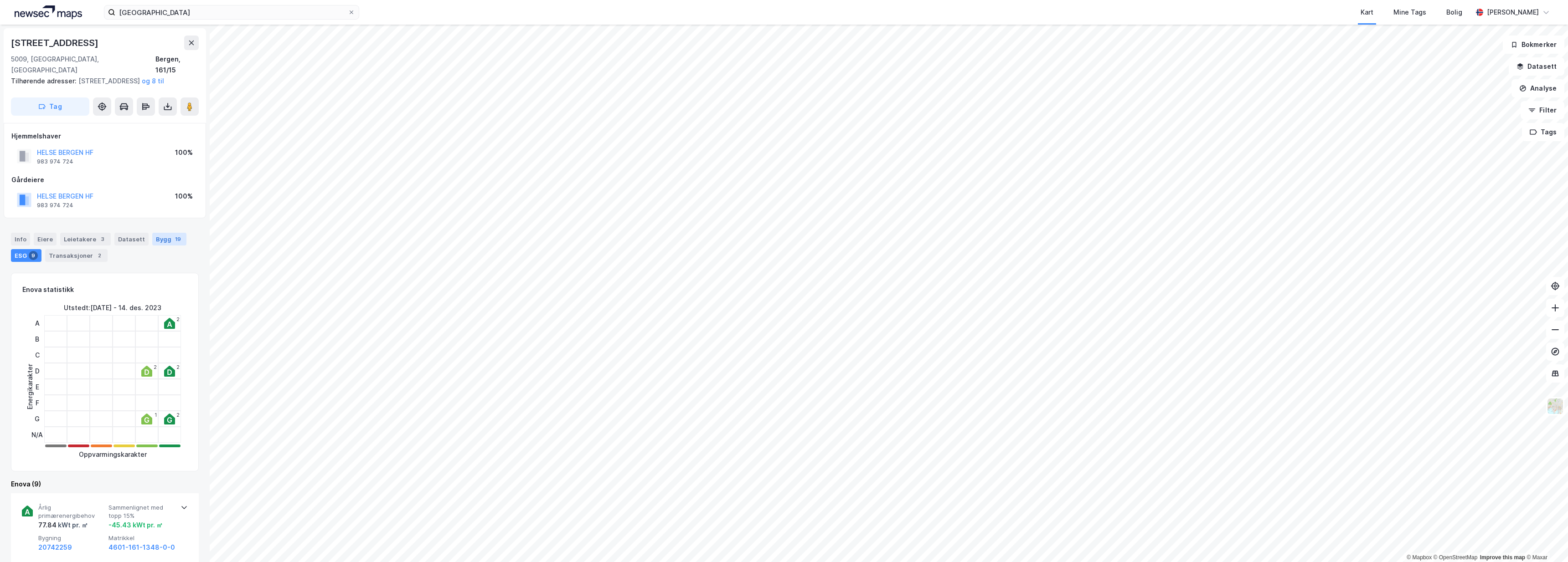
click at [160, 237] on div "Bygg 19" at bounding box center [169, 239] width 34 height 13
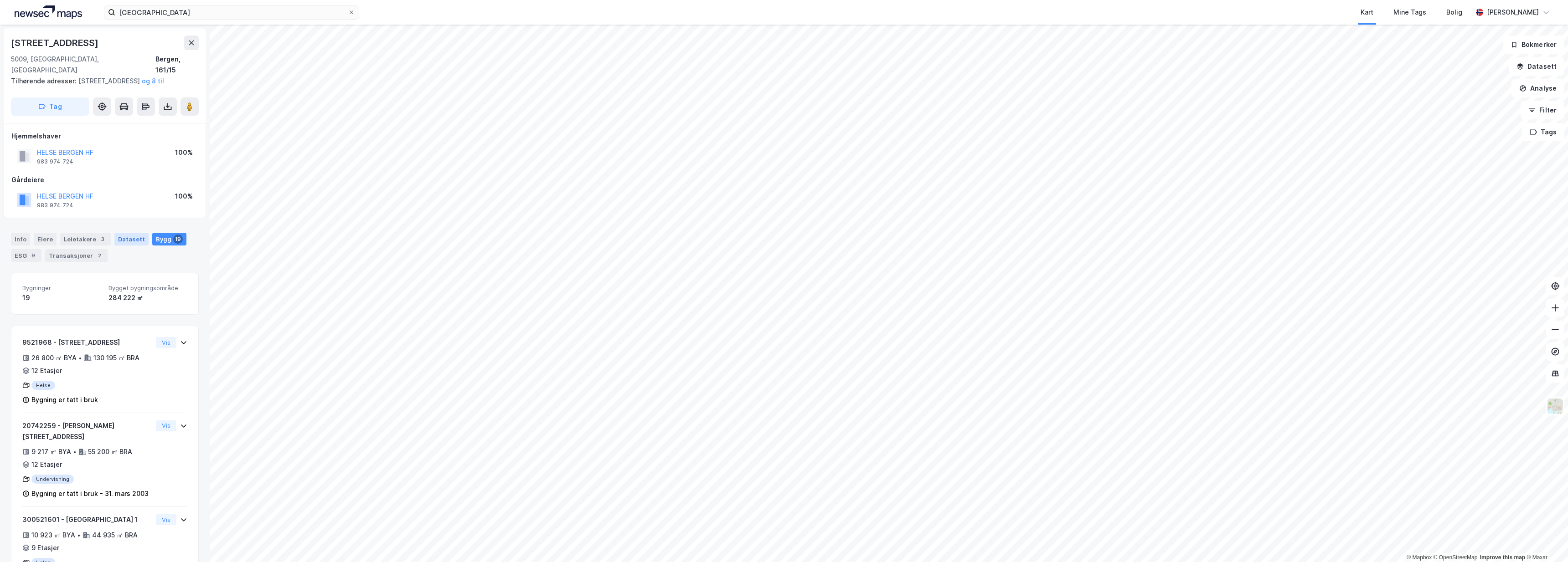
click at [114, 240] on div "Datasett" at bounding box center [131, 239] width 34 height 13
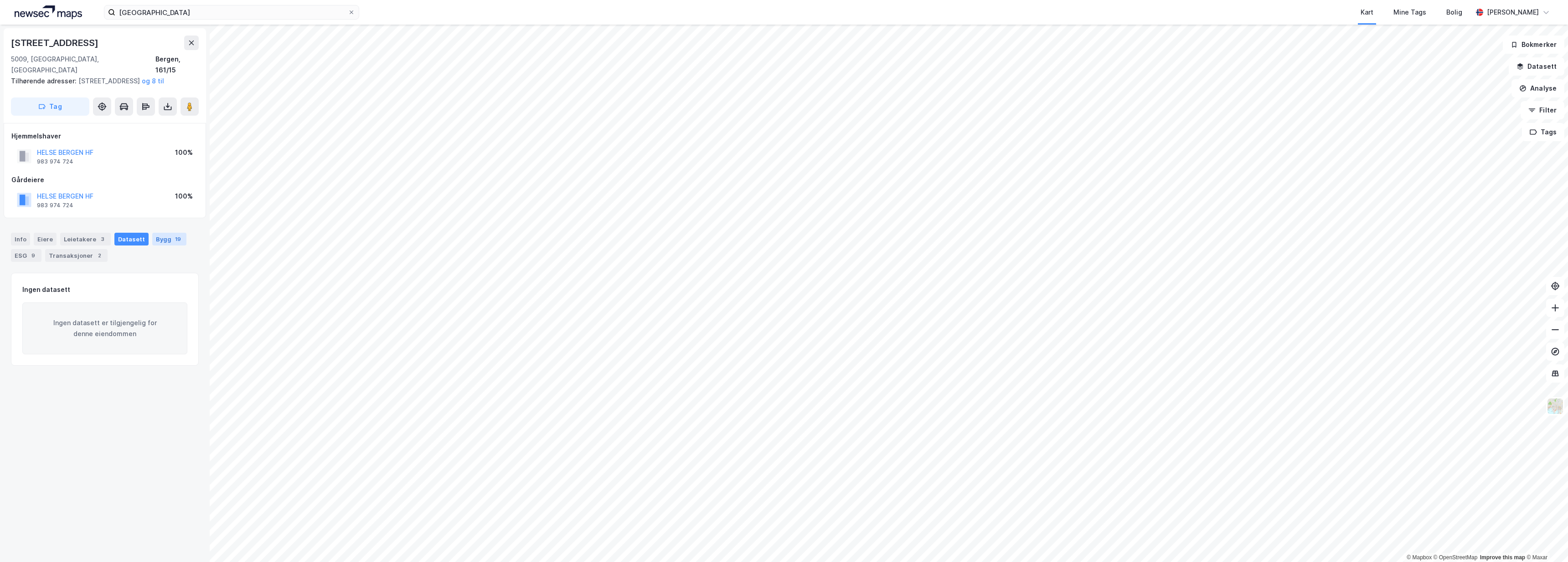
click at [177, 240] on div "Bygg 19" at bounding box center [169, 239] width 34 height 13
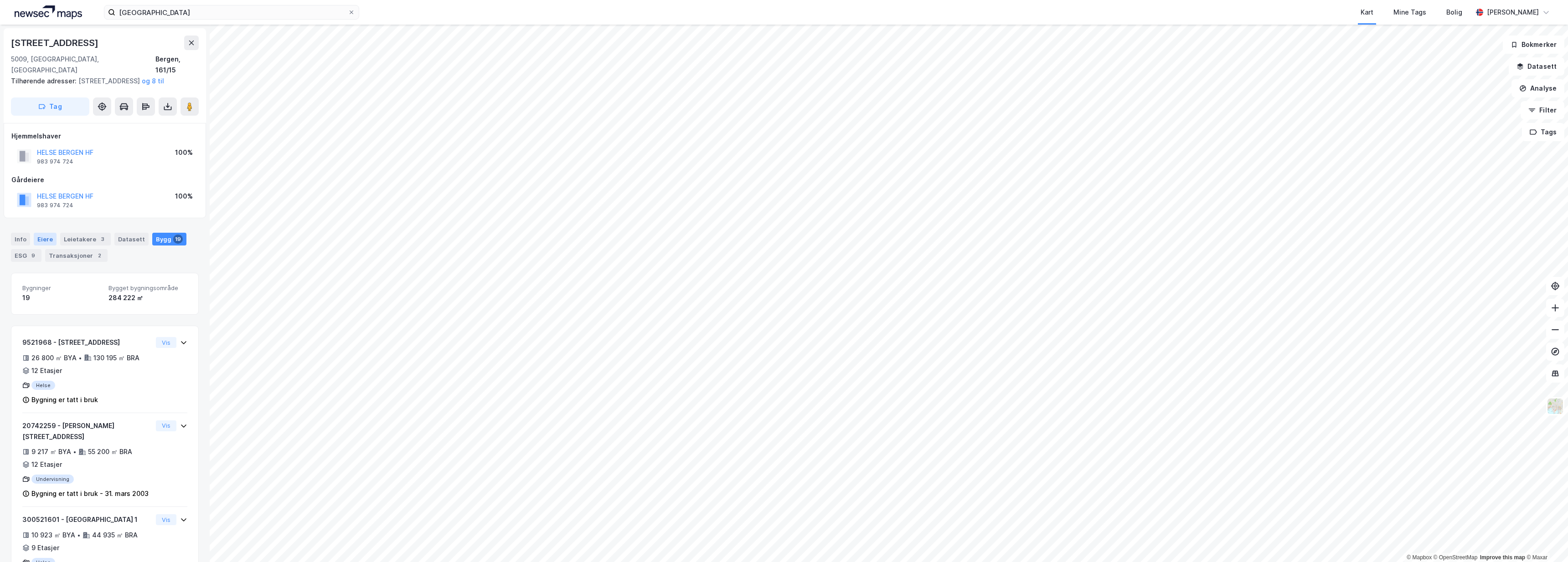
click at [53, 237] on div "Eiere" at bounding box center [45, 239] width 23 height 13
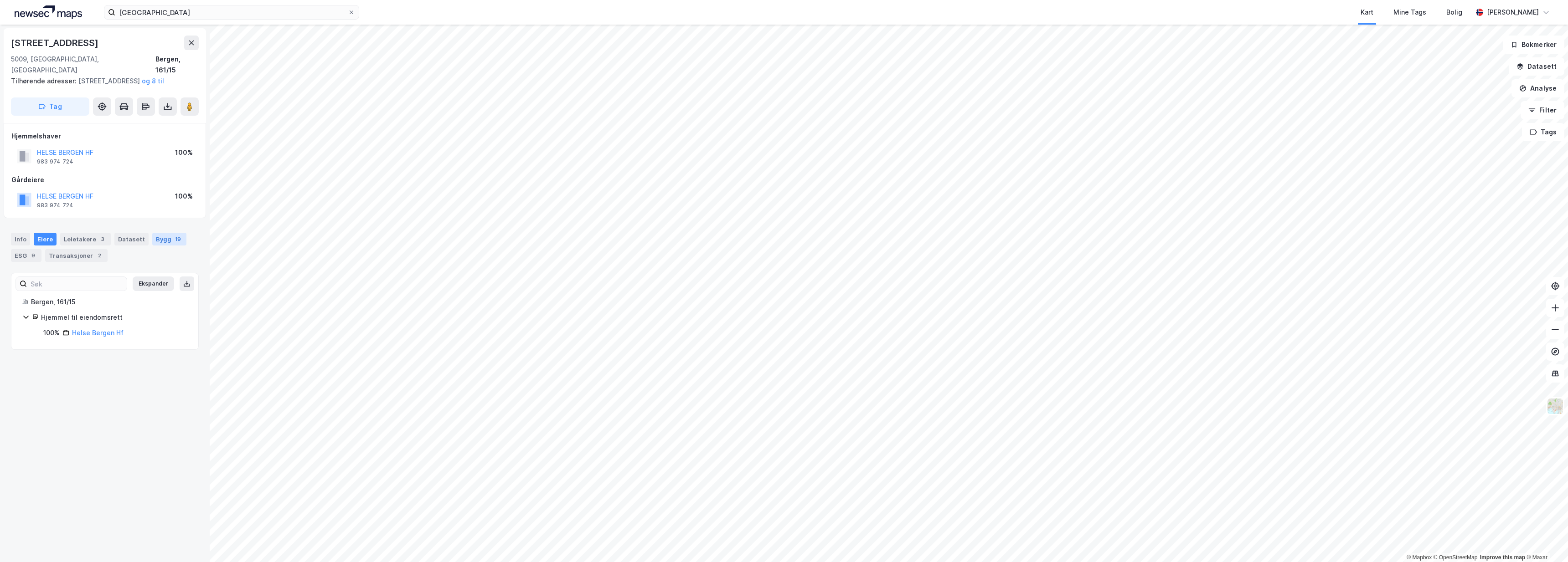
click at [155, 237] on div "Bygg 19" at bounding box center [169, 239] width 34 height 13
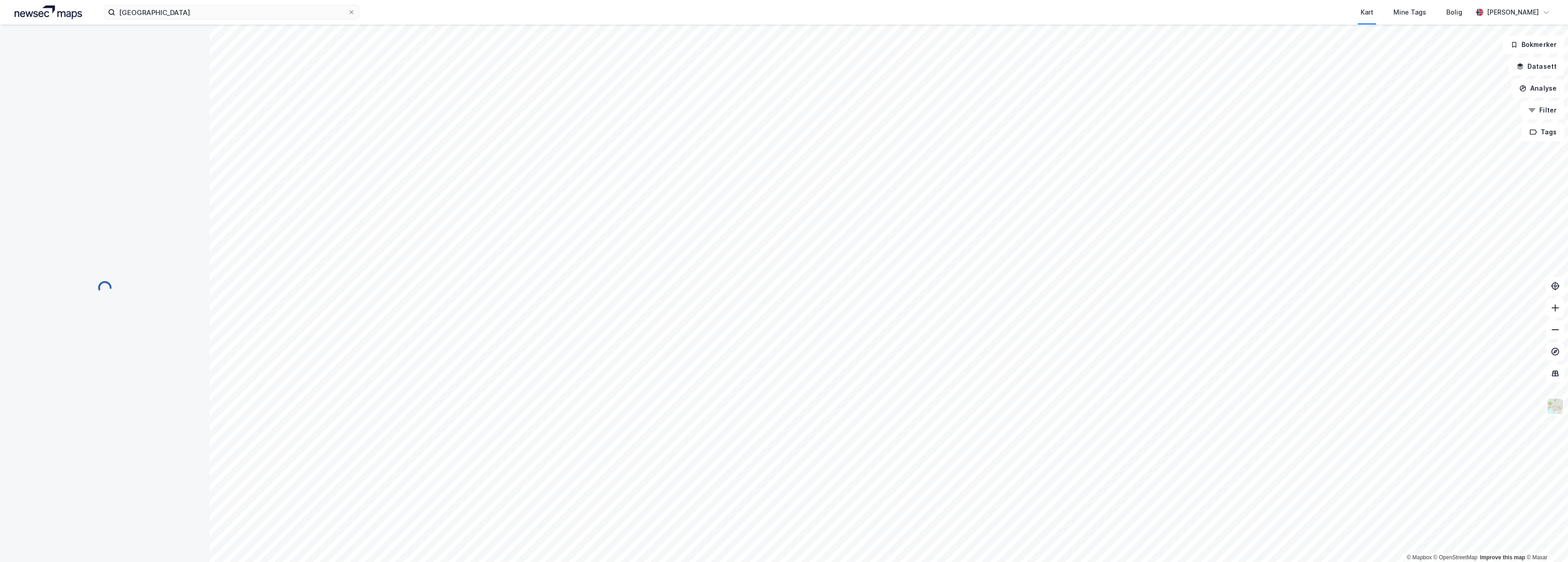
scroll to position [31, 0]
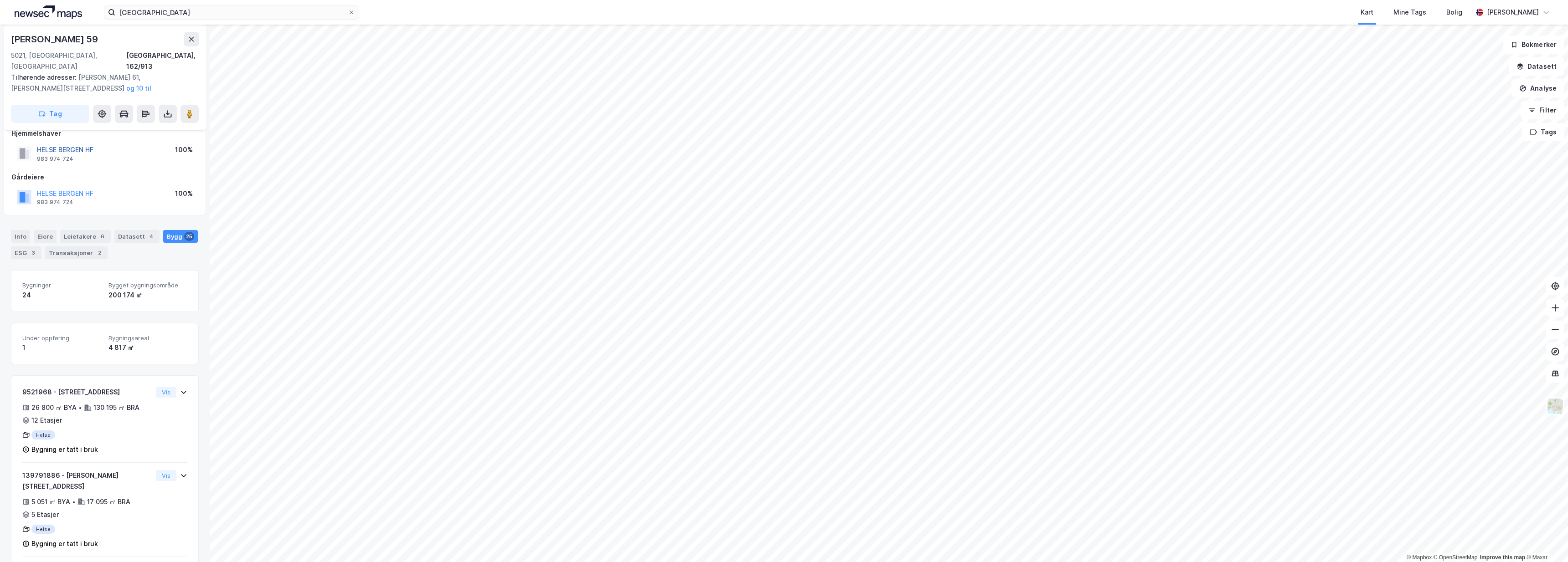
click at [0, 0] on button "HELSE BERGEN HF" at bounding box center [0, 0] width 0 height 0
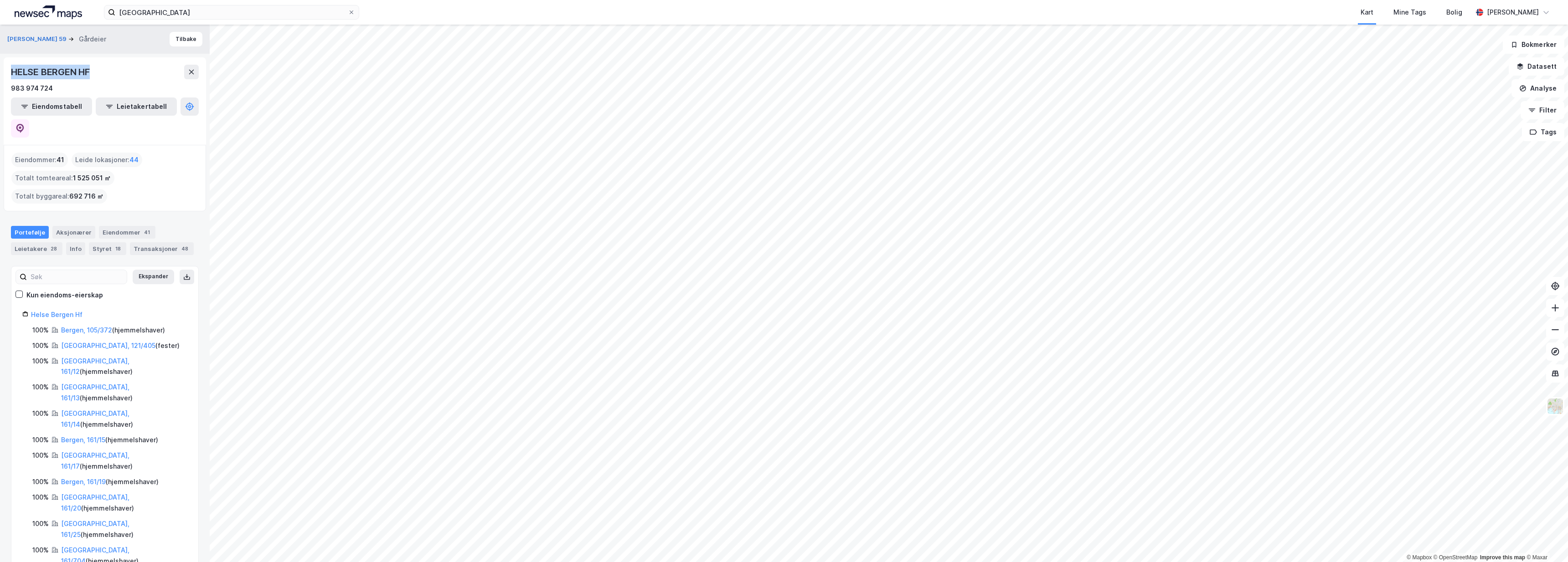
drag, startPoint x: 102, startPoint y: 71, endPoint x: 6, endPoint y: 68, distance: 96.0
click at [6, 68] on div "HELSE BERGEN HF 983 974 724 Eiendomstabell Leietakertabell" at bounding box center [105, 101] width 203 height 88
copy div "HELSE BERGEN HF"
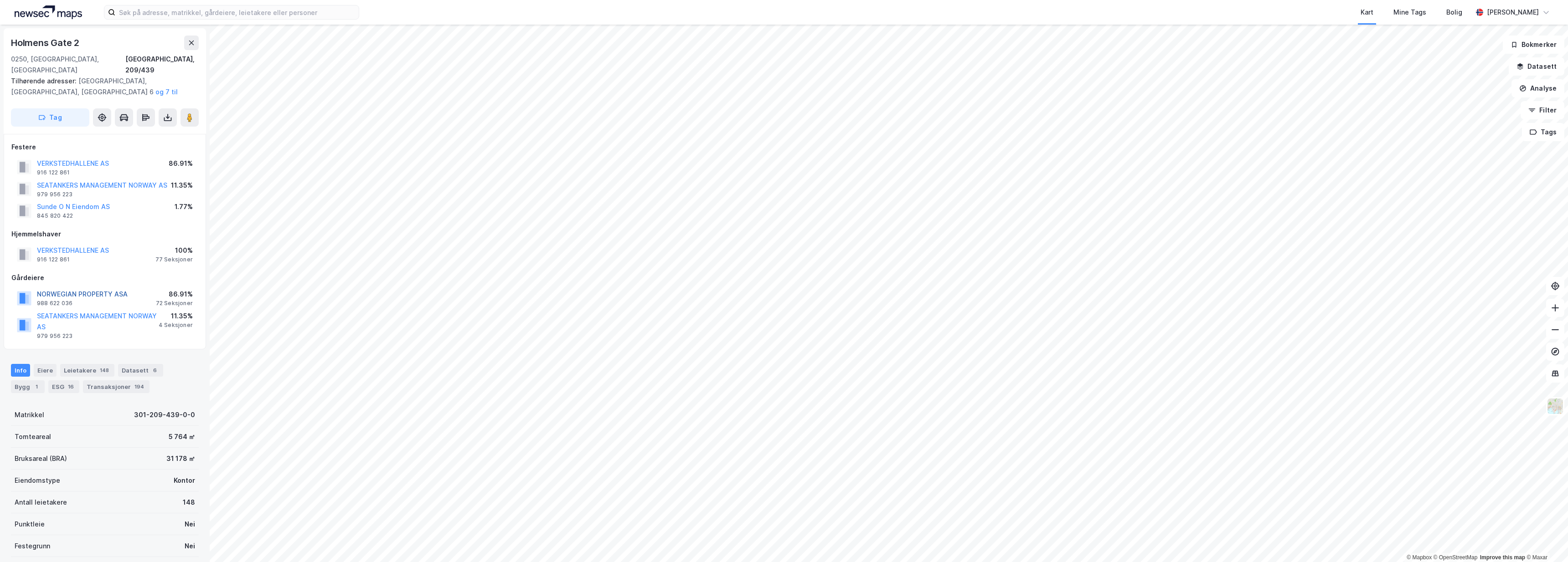
click at [0, 0] on button "NORWEGIAN PROPERTY ASA" at bounding box center [0, 0] width 0 height 0
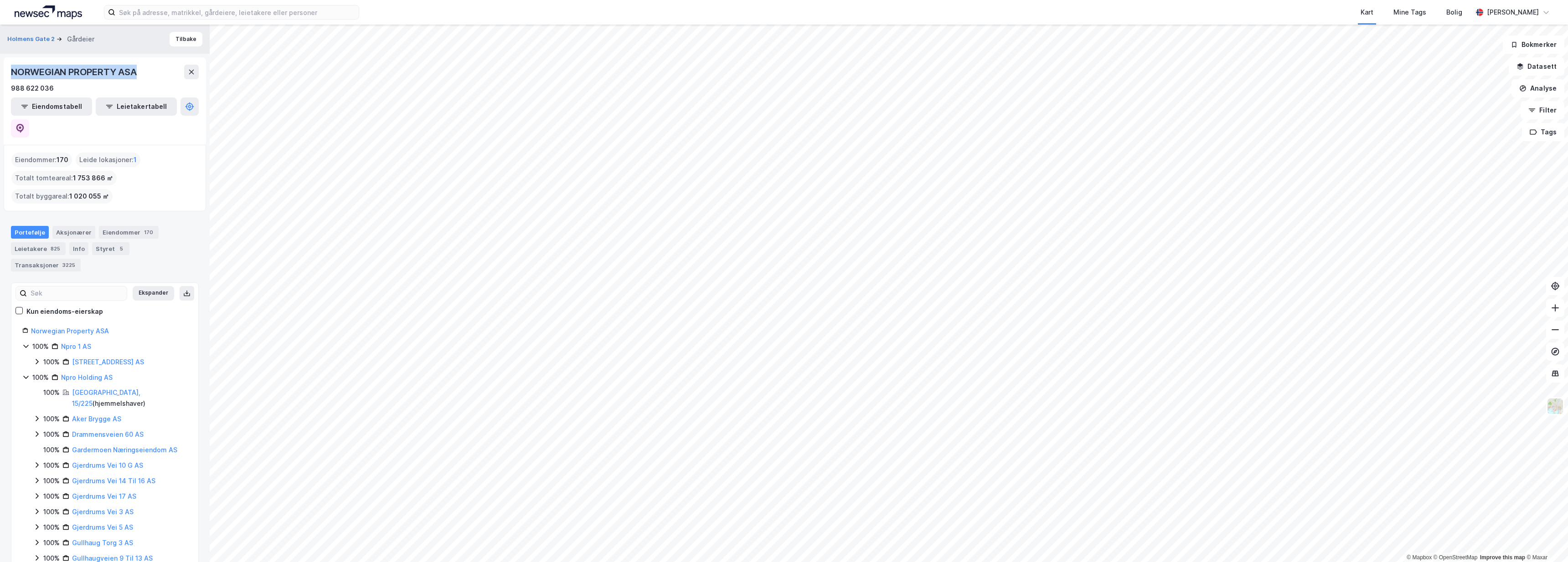
drag, startPoint x: 138, startPoint y: 73, endPoint x: 11, endPoint y: 76, distance: 127.0
click at [11, 76] on div "NORWEGIAN PROPERTY ASA" at bounding box center [75, 71] width 127 height 14
copy div "NORWEGIAN PROPERTY ASA"
